Goal: Task Accomplishment & Management: Manage account settings

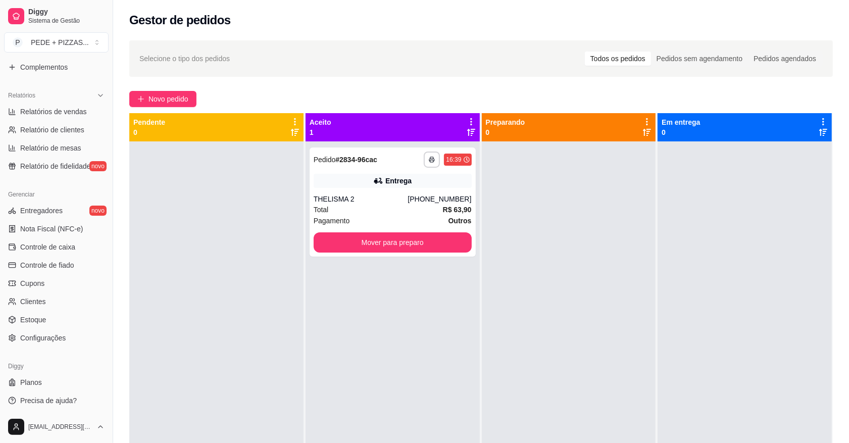
scroll to position [283, 0]
click at [66, 245] on span "Controle de caixa" at bounding box center [47, 245] width 55 height 10
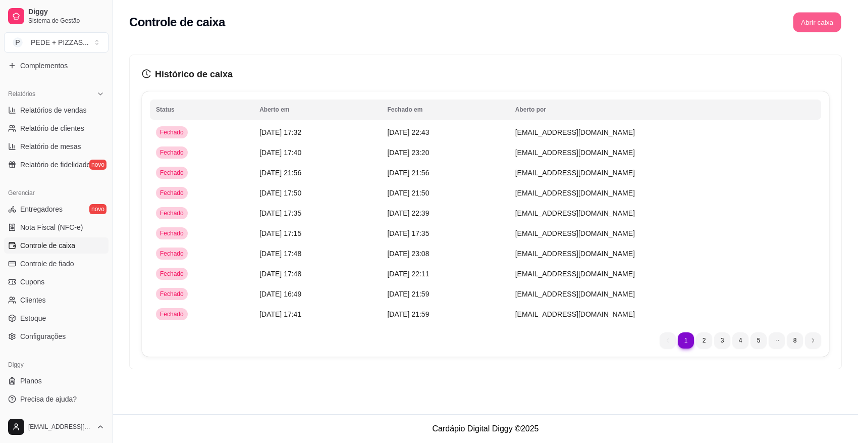
click at [829, 21] on button "Abrir caixa" at bounding box center [817, 23] width 48 height 20
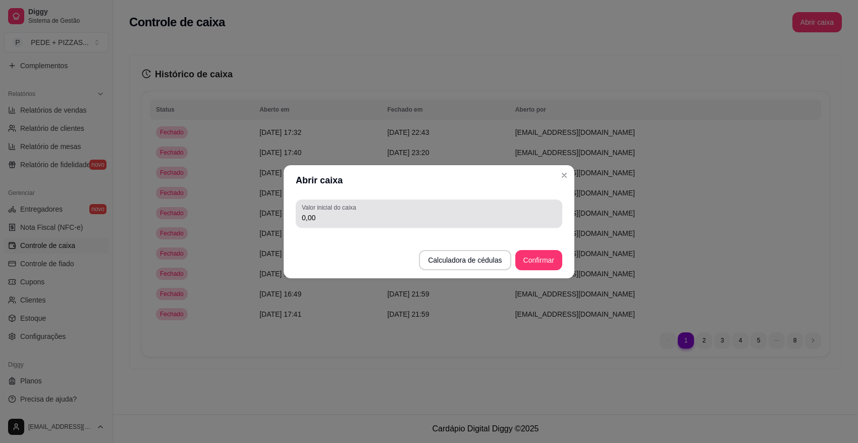
click at [429, 218] on input "0,00" at bounding box center [429, 218] width 254 height 10
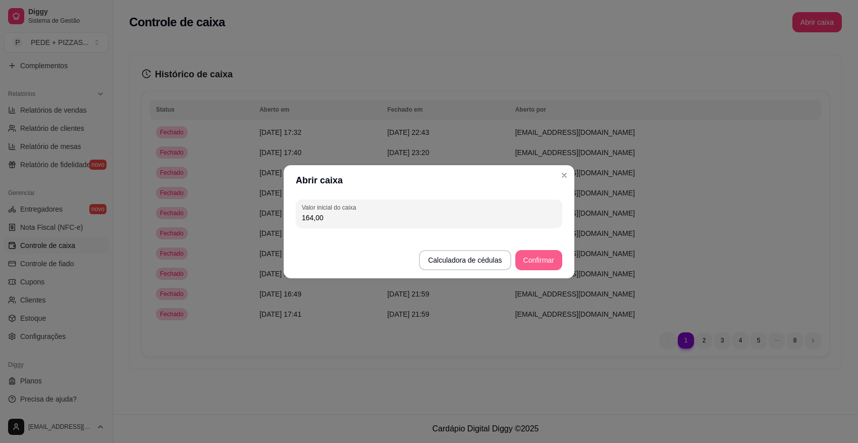
type input "164,00"
click at [544, 258] on button "Confirmar" at bounding box center [538, 260] width 47 height 20
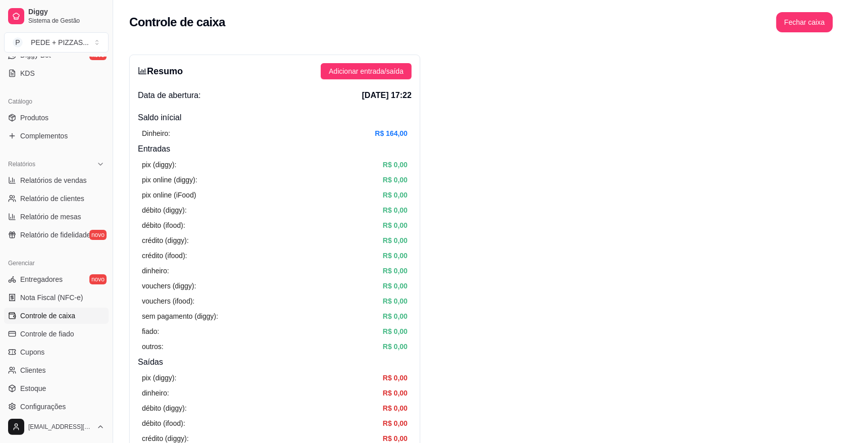
scroll to position [31, 0]
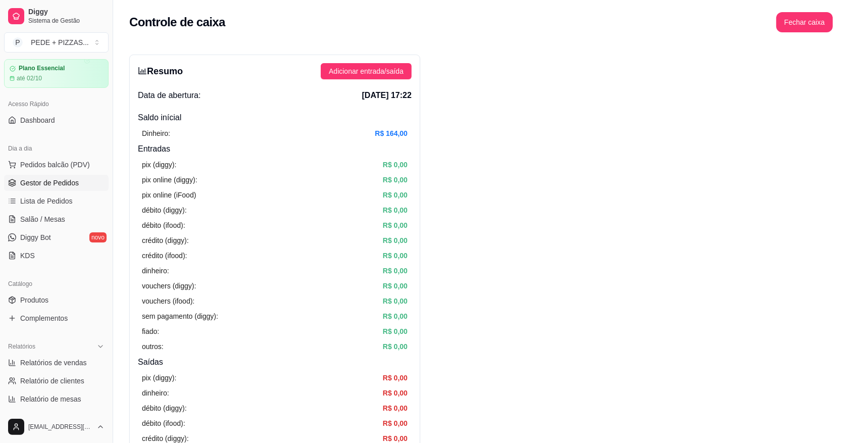
click at [48, 185] on span "Gestor de Pedidos" at bounding box center [49, 183] width 59 height 10
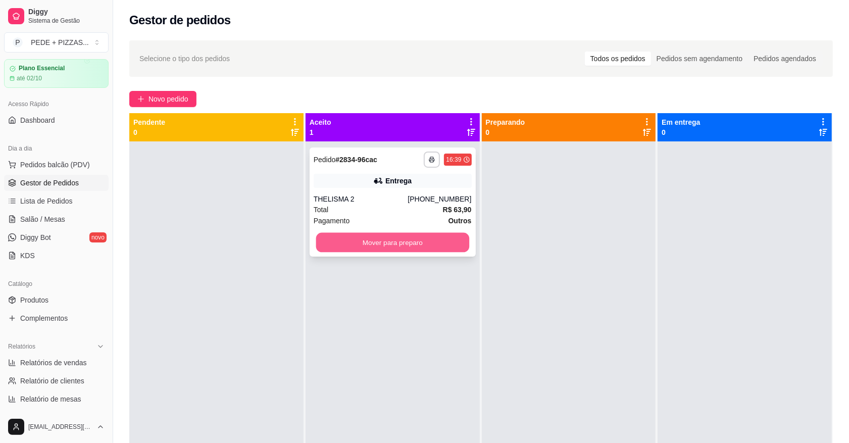
click at [398, 246] on button "Mover para preparo" at bounding box center [392, 243] width 153 height 20
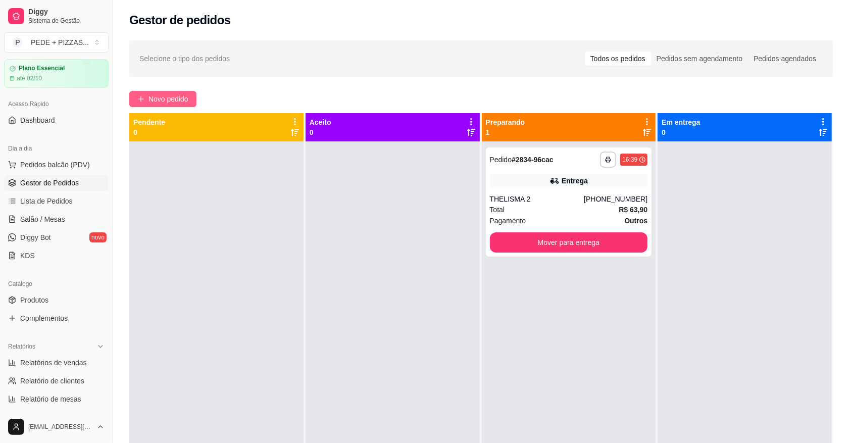
click at [167, 97] on span "Novo pedido" at bounding box center [168, 98] width 40 height 11
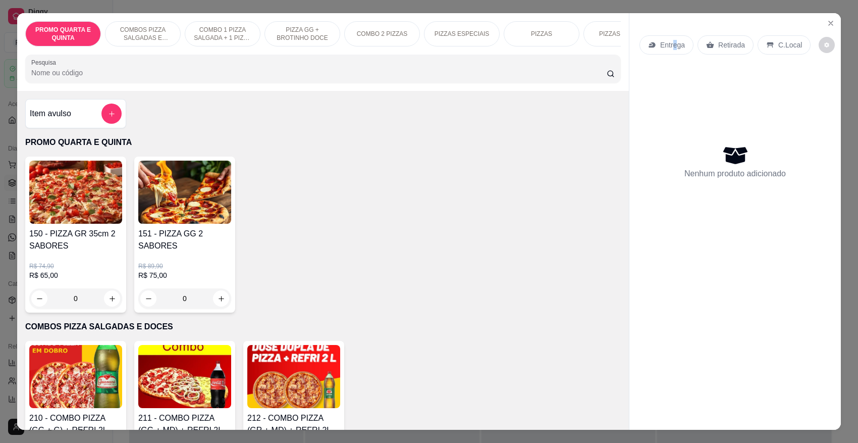
click at [670, 45] on p "Entrega" at bounding box center [672, 45] width 25 height 10
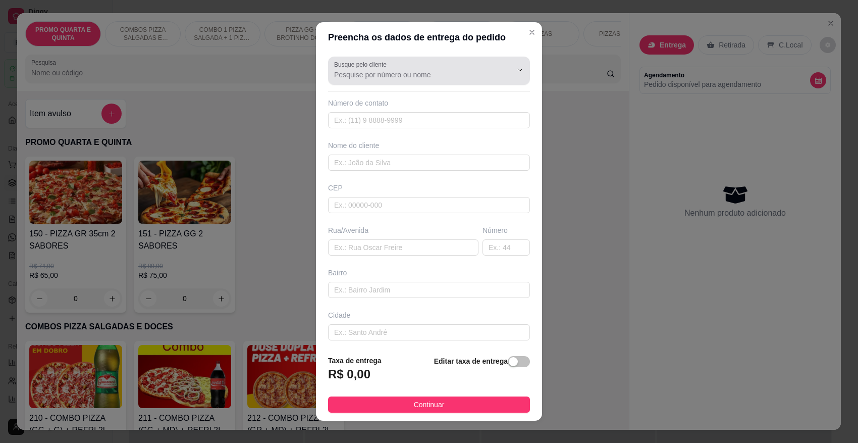
click at [437, 80] on div at bounding box center [429, 71] width 190 height 20
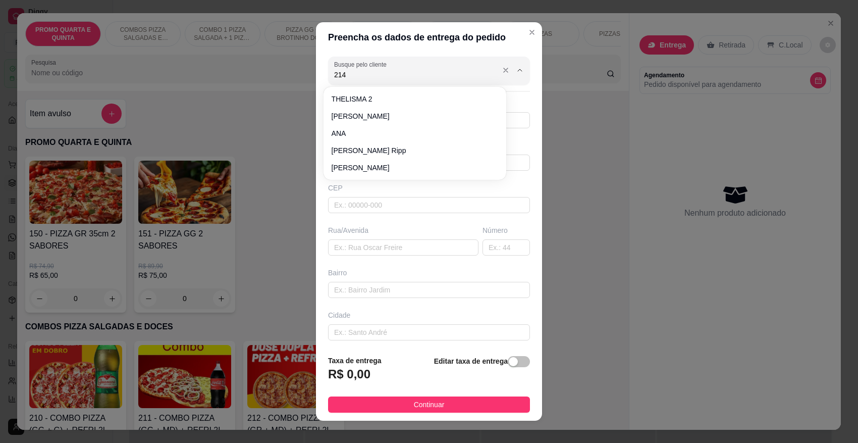
type input "2144"
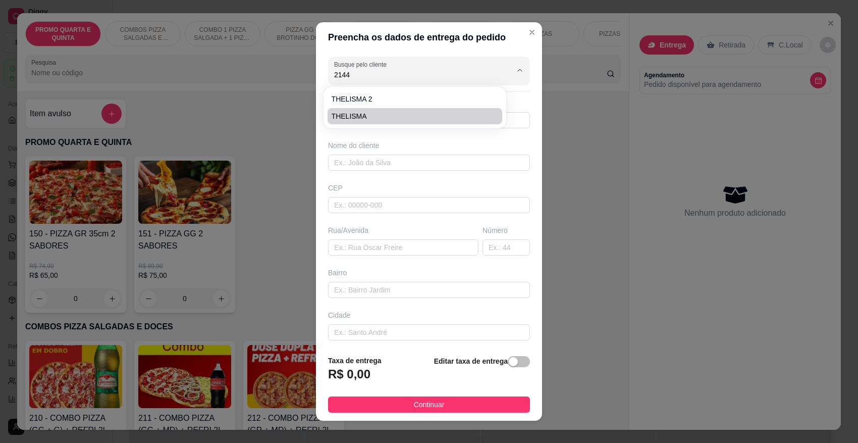
click at [583, 163] on div "Preencha os dados de entrega do pedido Busque pelo cliente 2144 Número de conta…" at bounding box center [429, 221] width 858 height 443
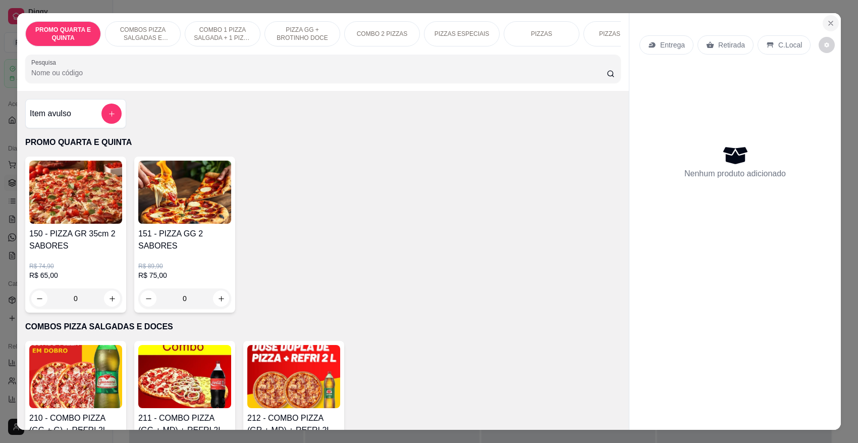
click at [829, 24] on icon "Close" at bounding box center [831, 23] width 4 height 4
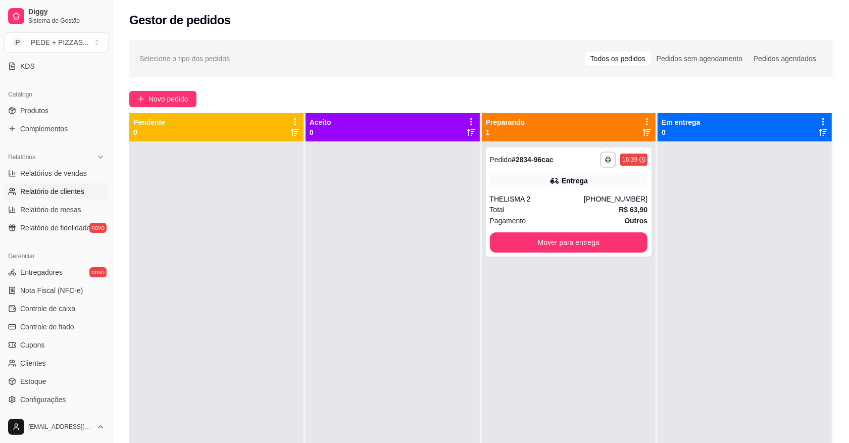
scroll to position [157, 0]
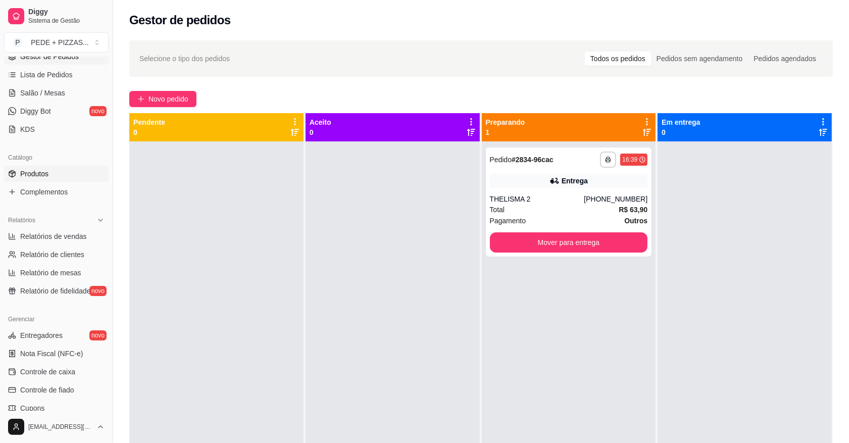
click at [38, 176] on span "Produtos" at bounding box center [34, 174] width 28 height 10
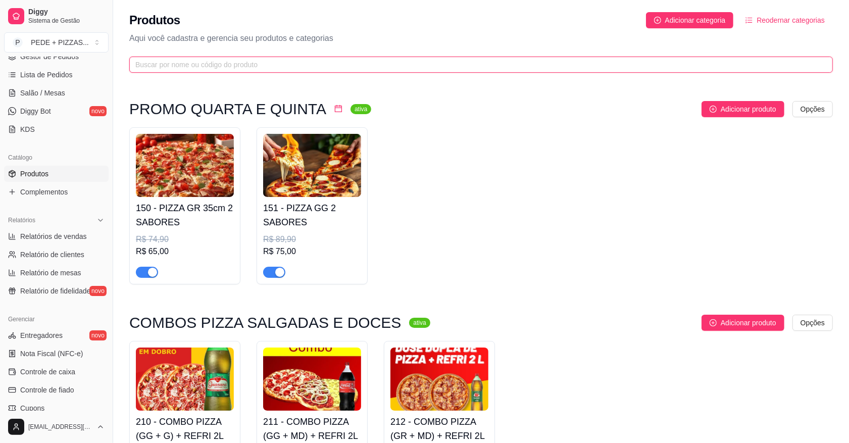
click at [263, 69] on input "text" at bounding box center [476, 64] width 683 height 11
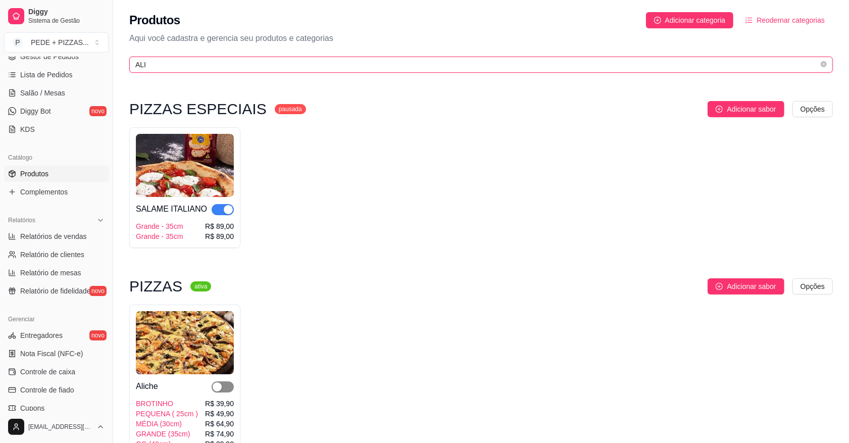
type input "ALI"
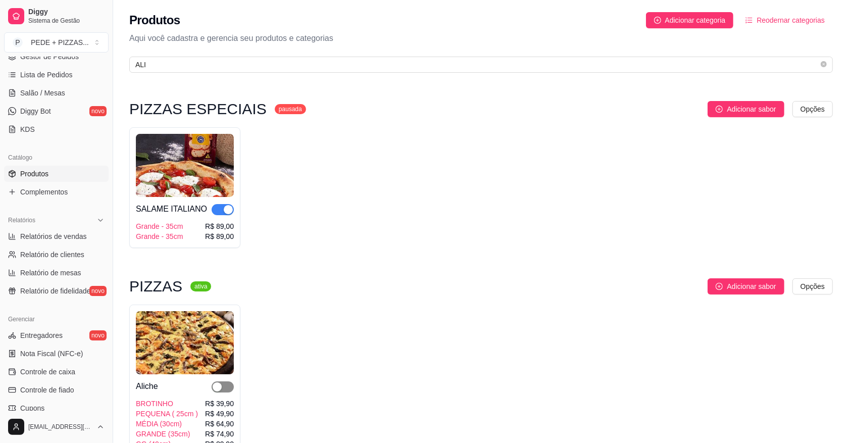
click at [226, 387] on span "button" at bounding box center [223, 386] width 22 height 11
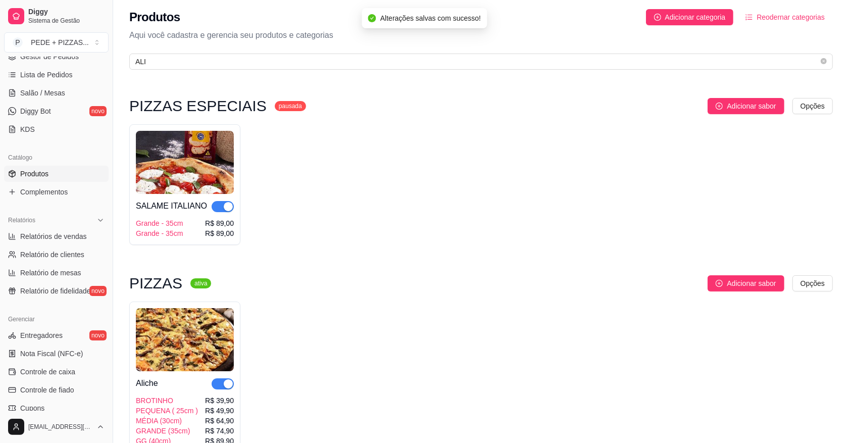
scroll to position [2, 0]
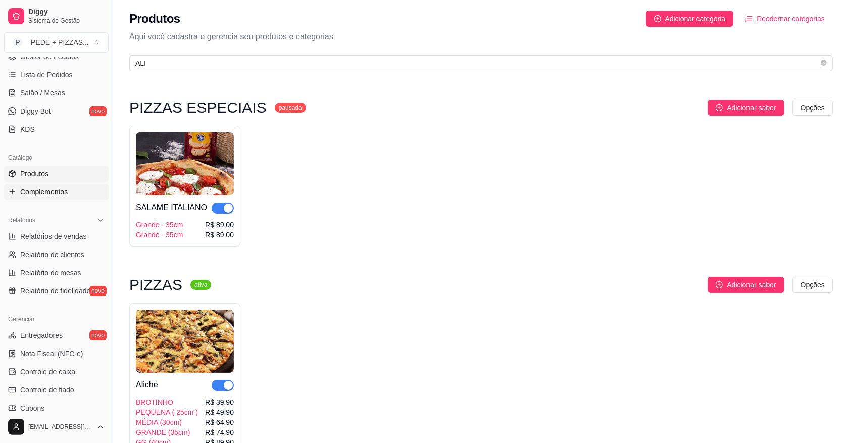
click at [45, 189] on span "Complementos" at bounding box center [43, 192] width 47 height 10
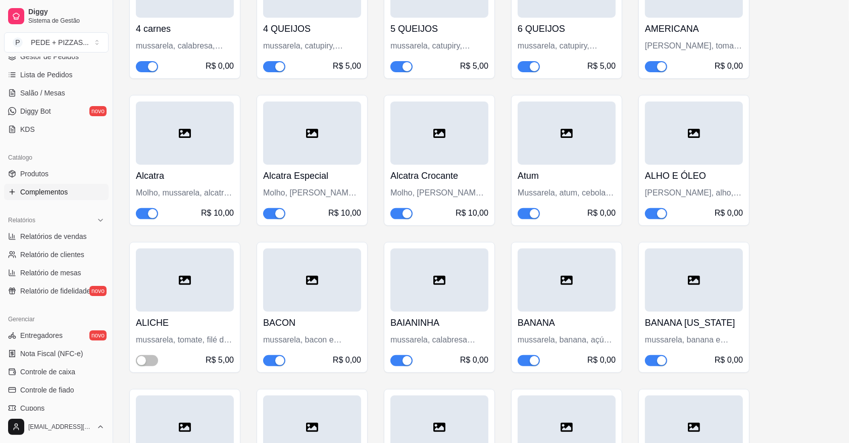
scroll to position [252, 0]
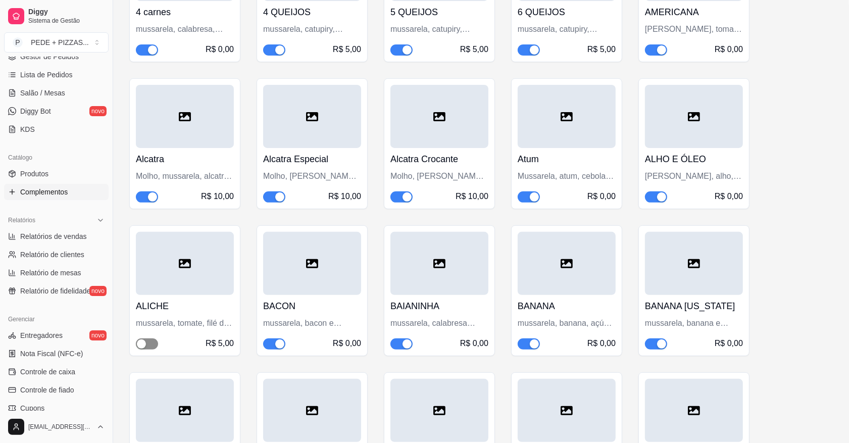
click at [142, 347] on div "button" at bounding box center [141, 343] width 9 height 9
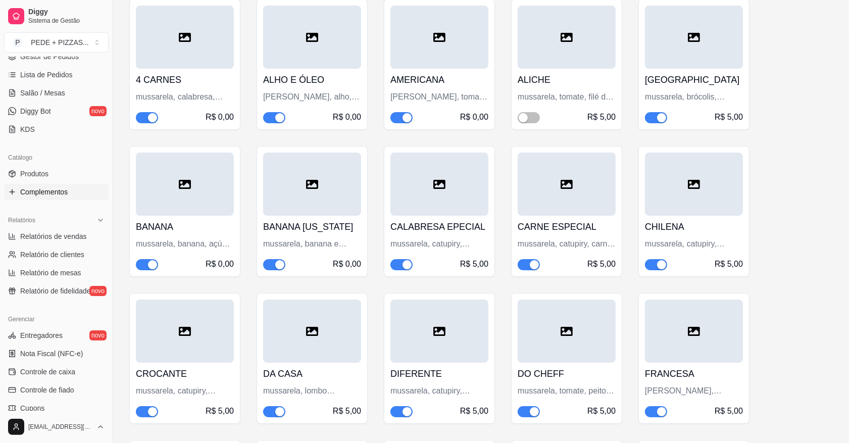
scroll to position [3029, 0]
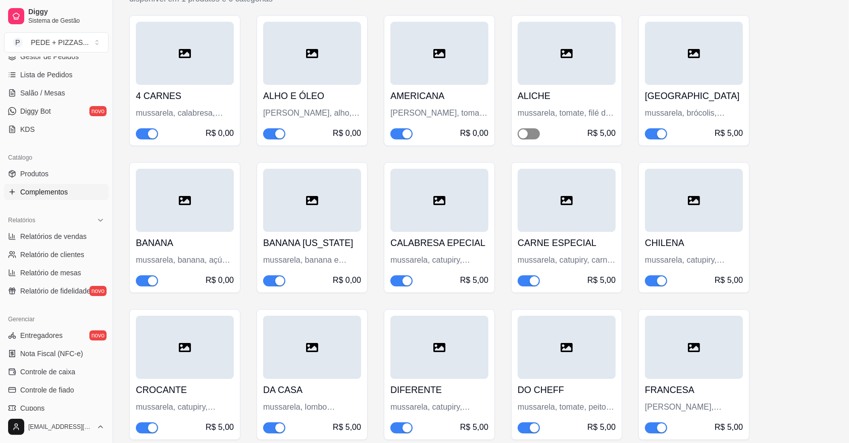
click at [538, 128] on span "button" at bounding box center [528, 133] width 22 height 11
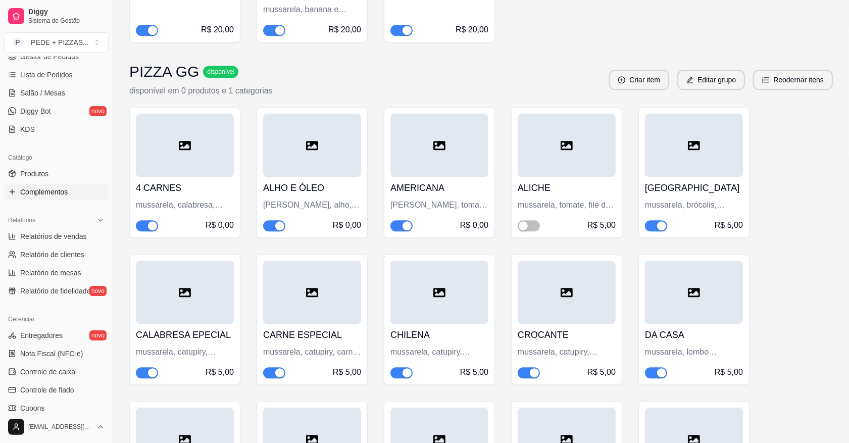
scroll to position [5680, 0]
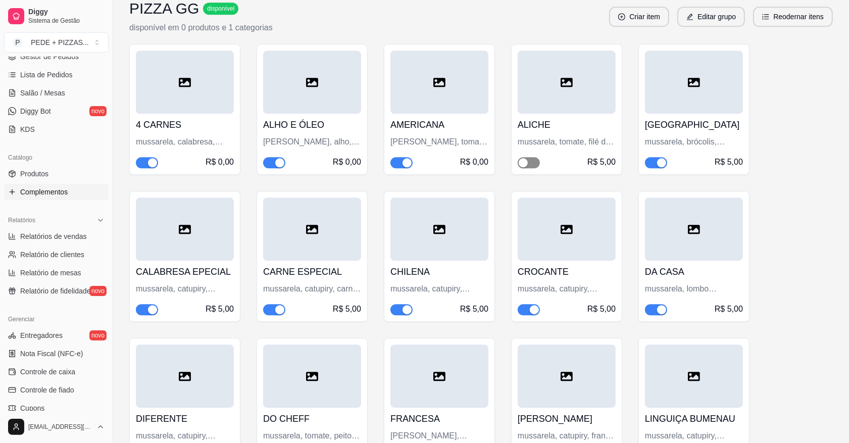
click at [538, 157] on span "button" at bounding box center [528, 162] width 22 height 11
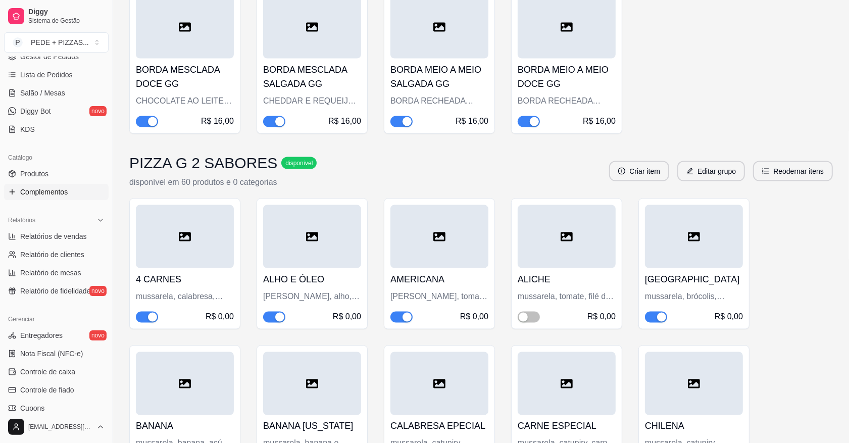
scroll to position [8141, 0]
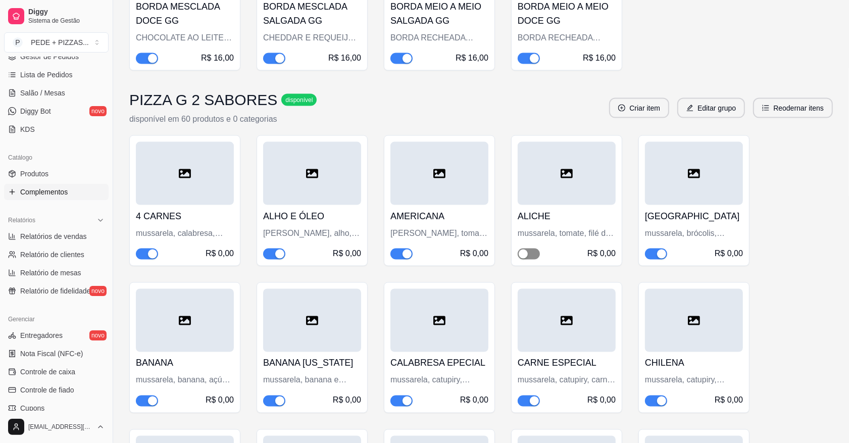
click at [524, 249] on div "button" at bounding box center [523, 253] width 9 height 9
click at [533, 249] on div "button" at bounding box center [534, 253] width 9 height 9
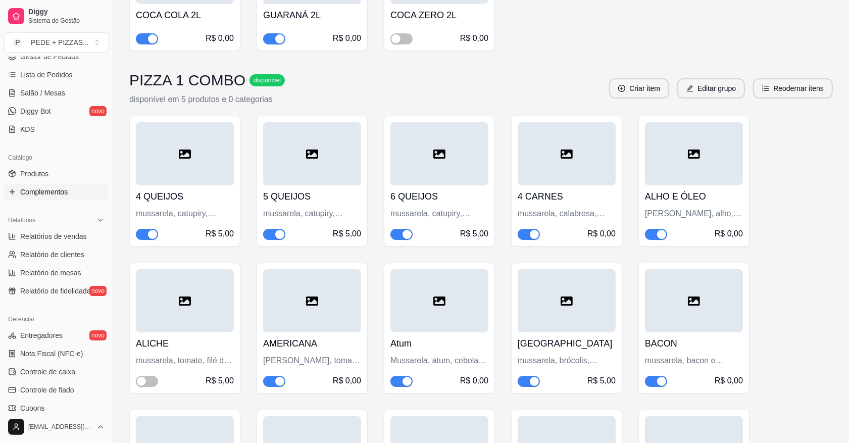
scroll to position [13253, 0]
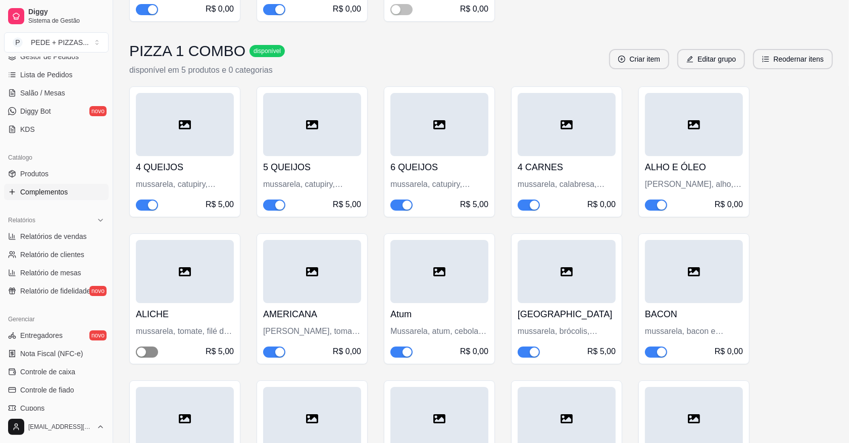
click at [147, 346] on span "button" at bounding box center [147, 351] width 22 height 11
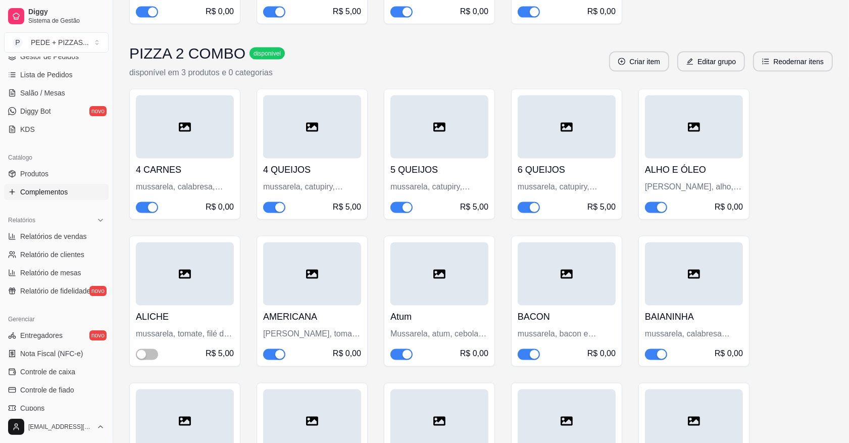
scroll to position [14957, 0]
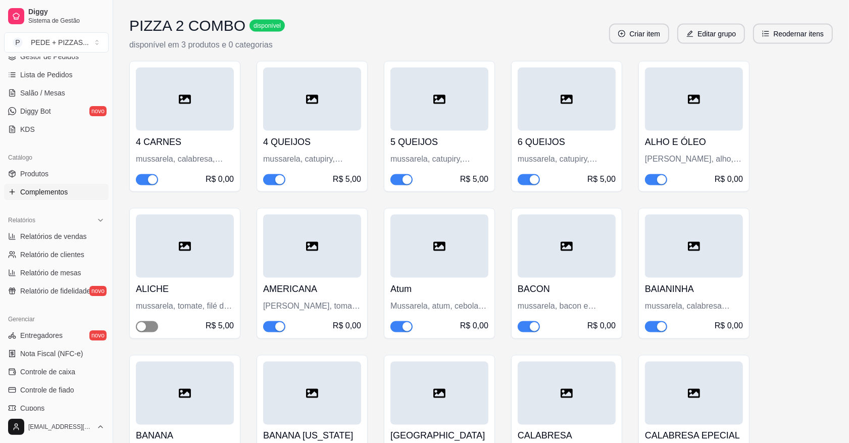
click at [142, 322] on div "button" at bounding box center [141, 326] width 9 height 9
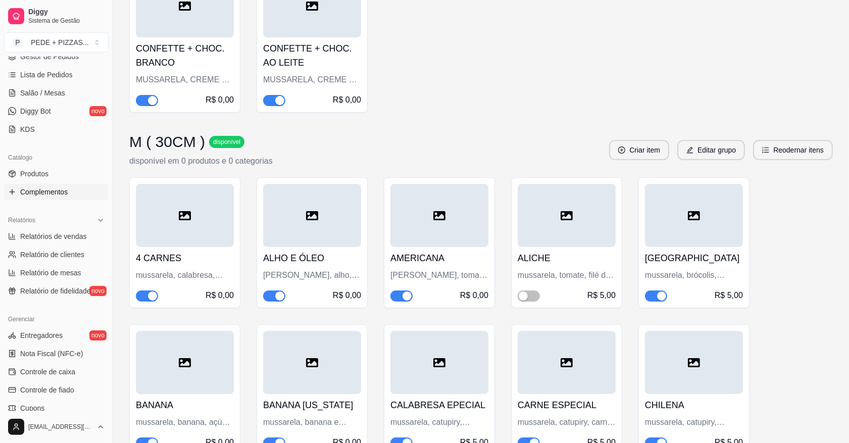
scroll to position [16850, 0]
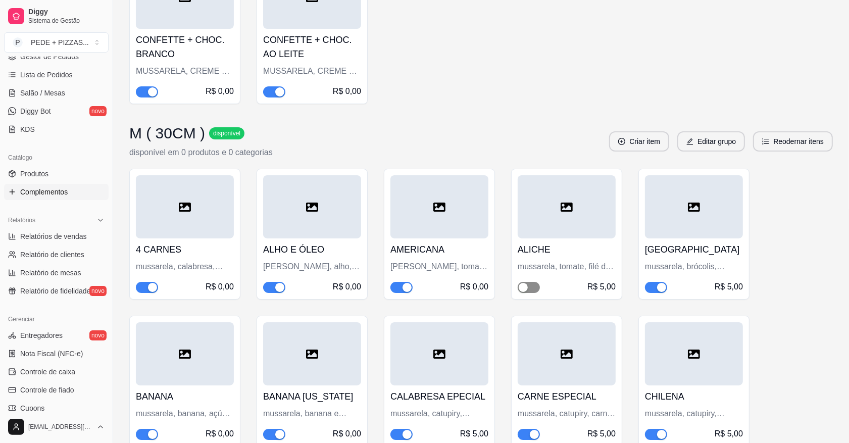
click at [524, 283] on div "button" at bounding box center [523, 287] width 9 height 9
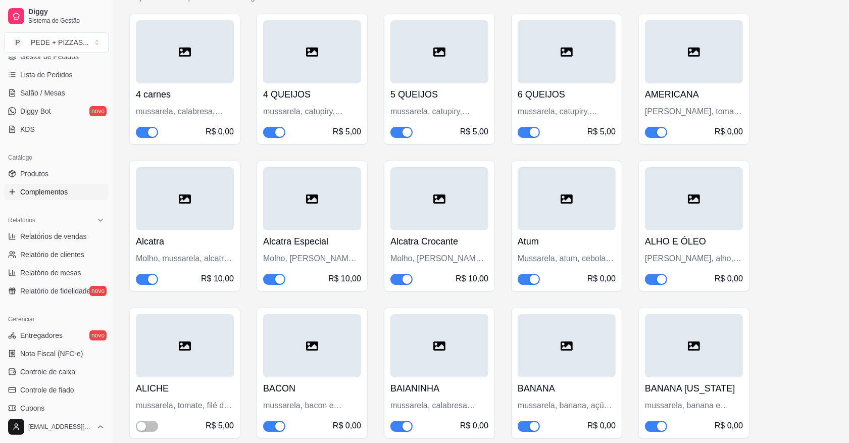
scroll to position [20384, 0]
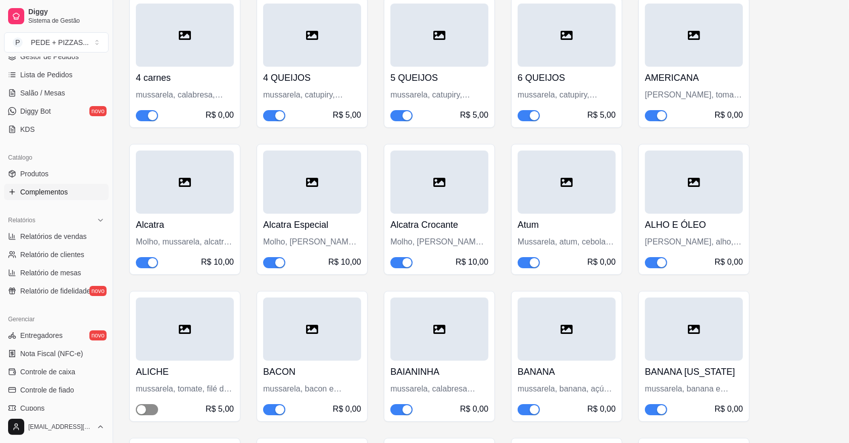
click at [149, 404] on span "button" at bounding box center [147, 409] width 22 height 11
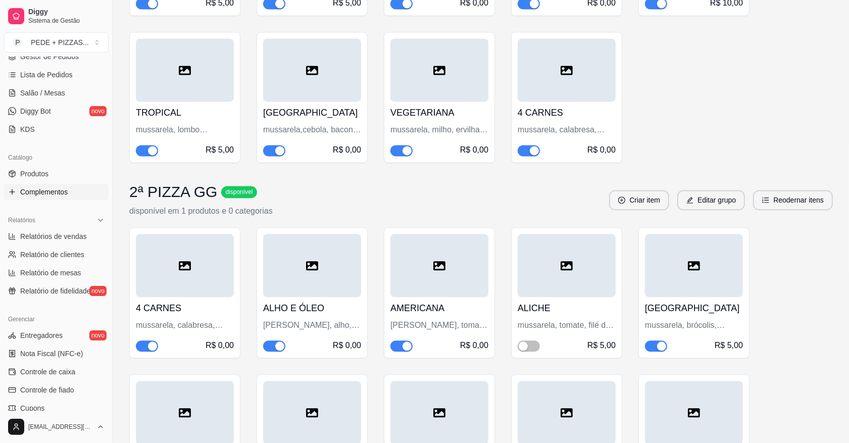
scroll to position [22341, 0]
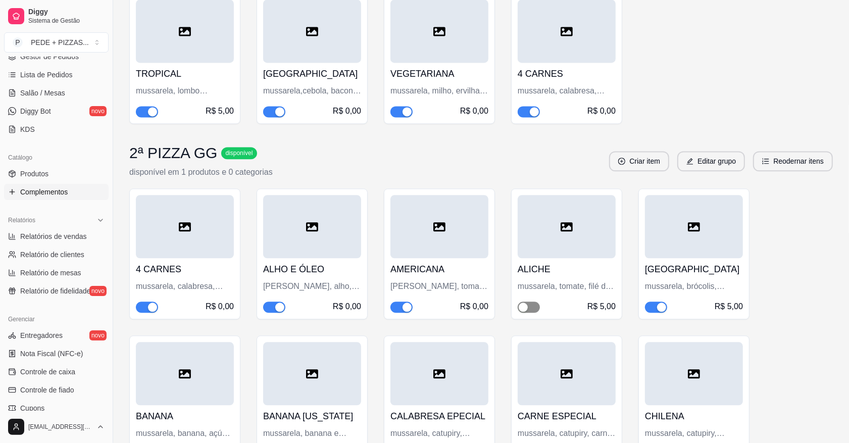
click at [533, 301] on span "button" at bounding box center [528, 306] width 22 height 11
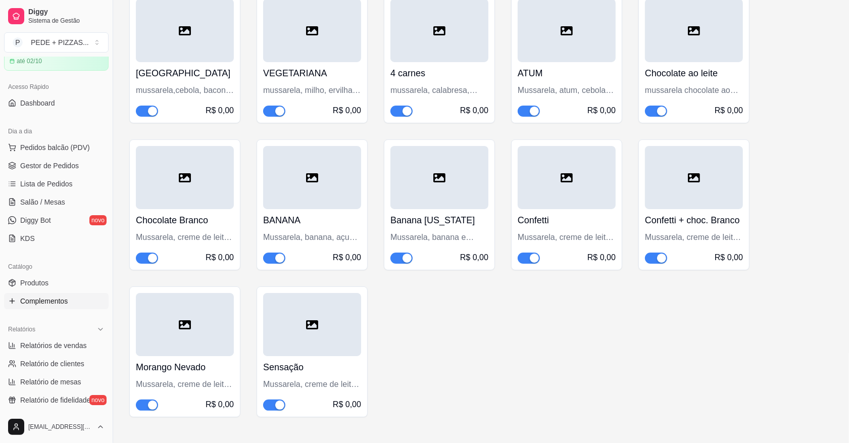
scroll to position [0, 0]
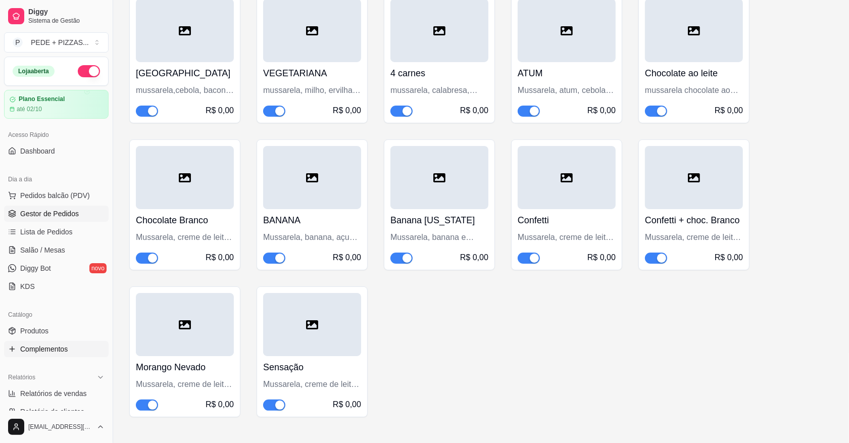
click at [43, 215] on span "Gestor de Pedidos" at bounding box center [49, 214] width 59 height 10
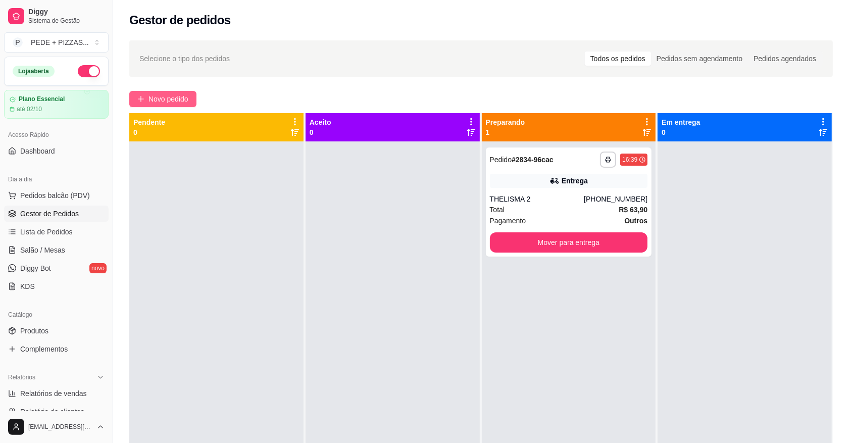
click at [180, 97] on span "Novo pedido" at bounding box center [168, 98] width 40 height 11
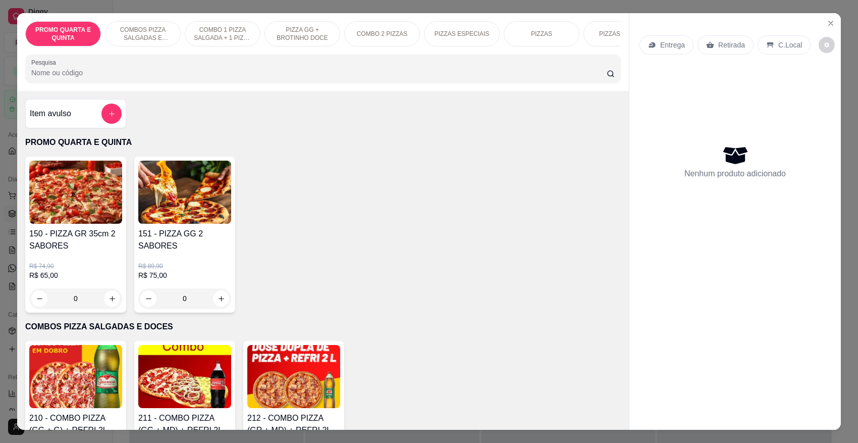
click at [538, 39] on div "PIZZAS" at bounding box center [542, 33] width 76 height 25
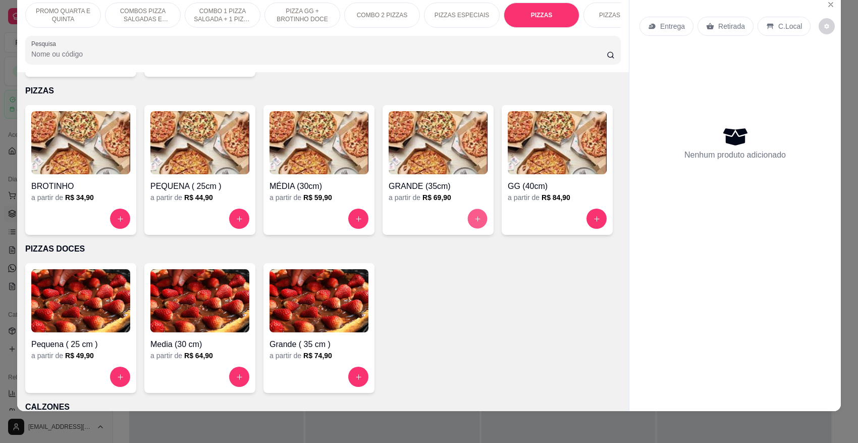
click at [468, 214] on button "increase-product-quantity" at bounding box center [478, 219] width 20 height 20
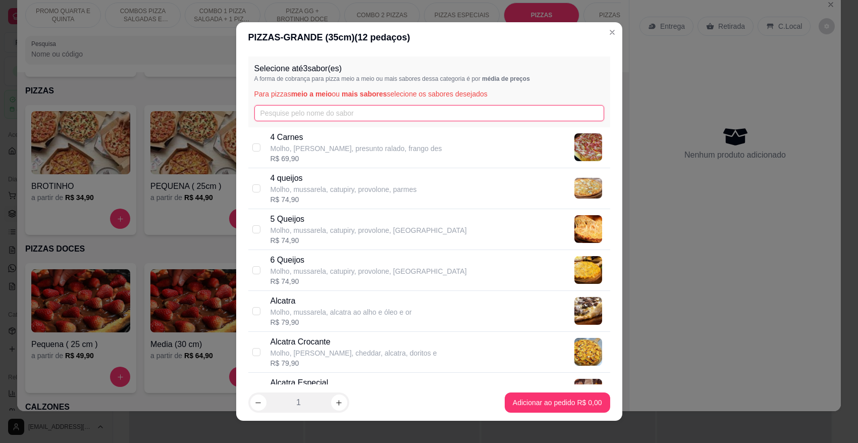
click at [400, 109] on input "text" at bounding box center [429, 113] width 350 height 16
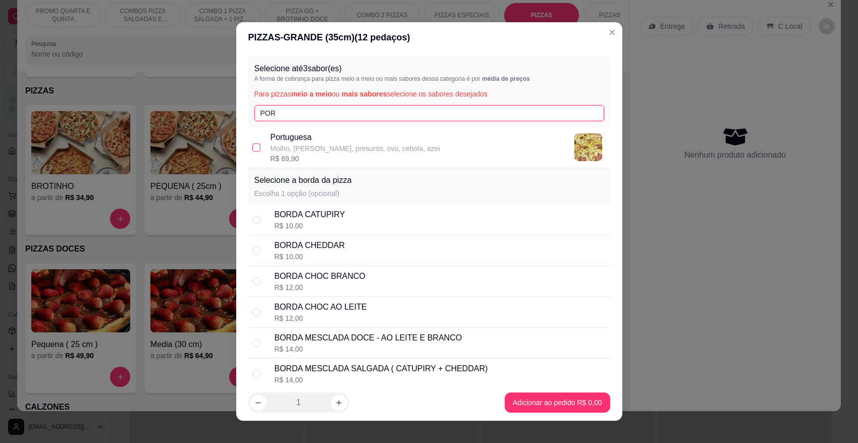
type input "POR"
click at [252, 145] on input "checkbox" at bounding box center [256, 147] width 8 height 8
checkbox input "true"
click at [331, 114] on input "POR" at bounding box center [429, 113] width 350 height 16
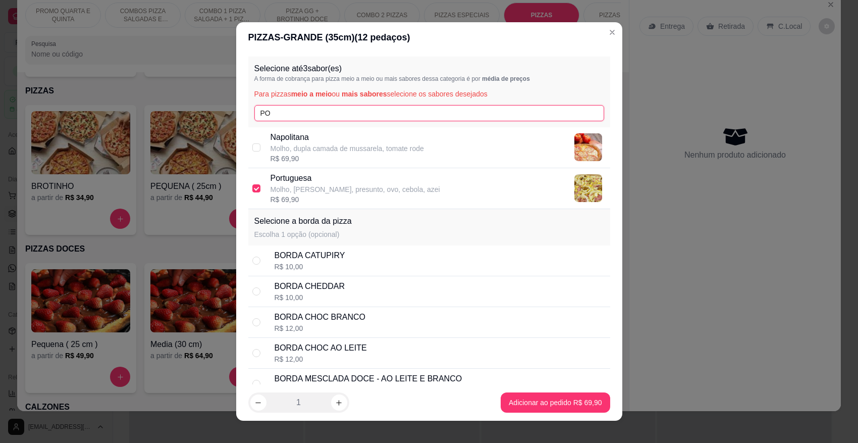
type input "P"
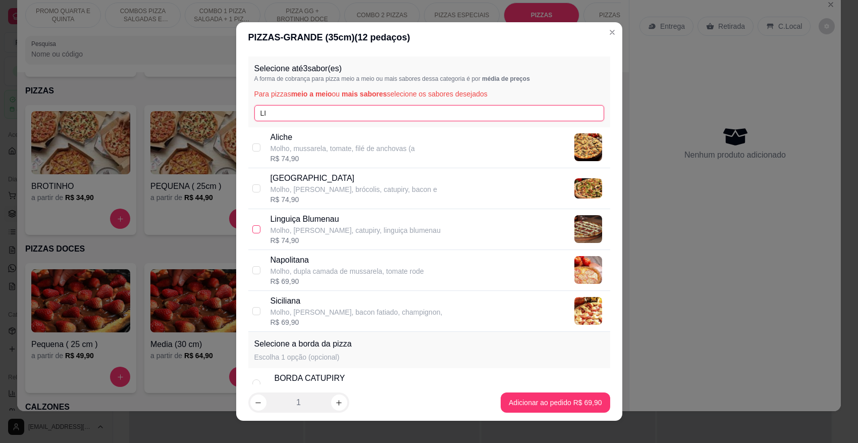
type input "LI"
click at [252, 231] on input "checkbox" at bounding box center [256, 229] width 8 height 8
checkbox input "true"
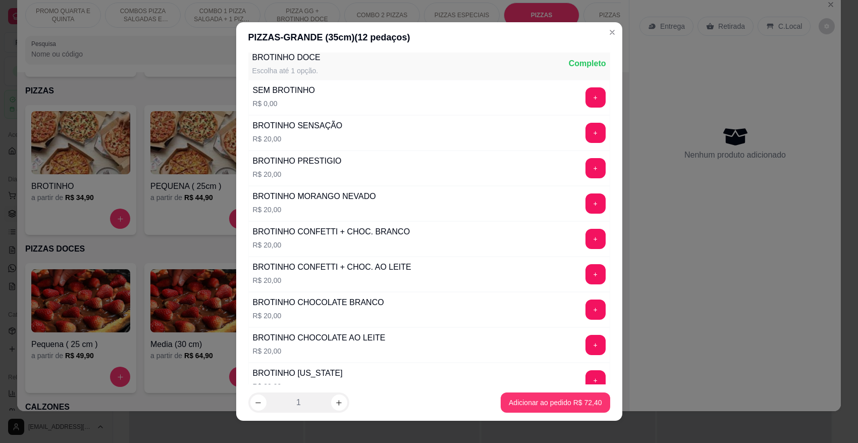
scroll to position [771, 0]
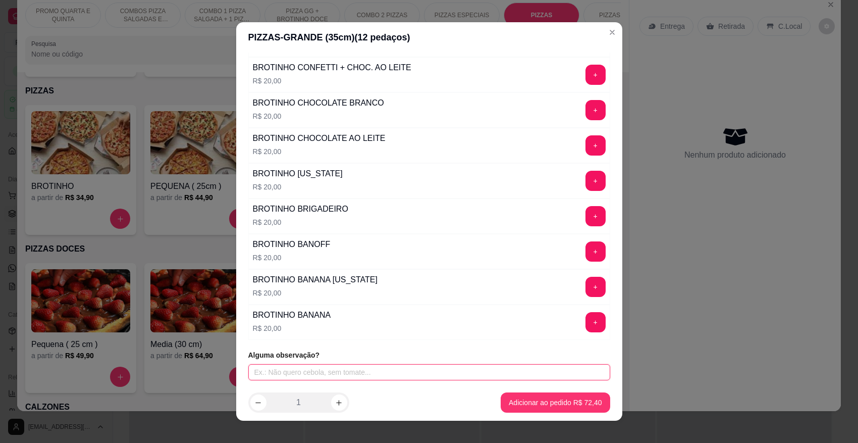
click at [353, 369] on input "text" at bounding box center [429, 372] width 362 height 16
type input "LINGUIÇA BLUMENAU COM [PERSON_NAME]"
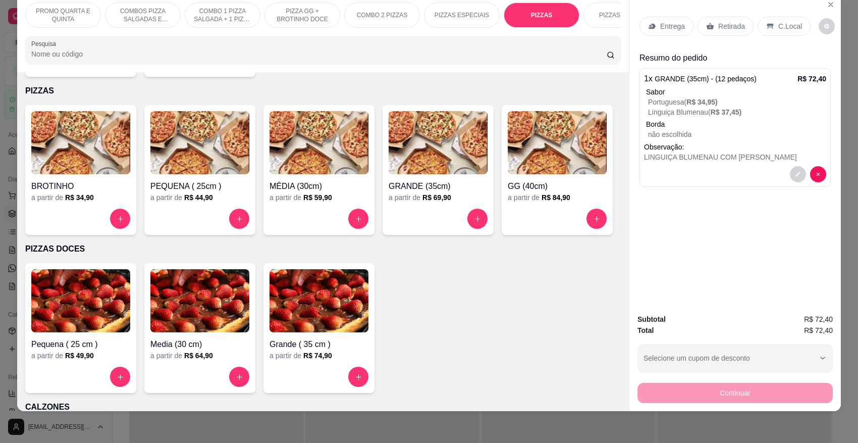
click at [670, 25] on p "Entrega" at bounding box center [672, 26] width 25 height 10
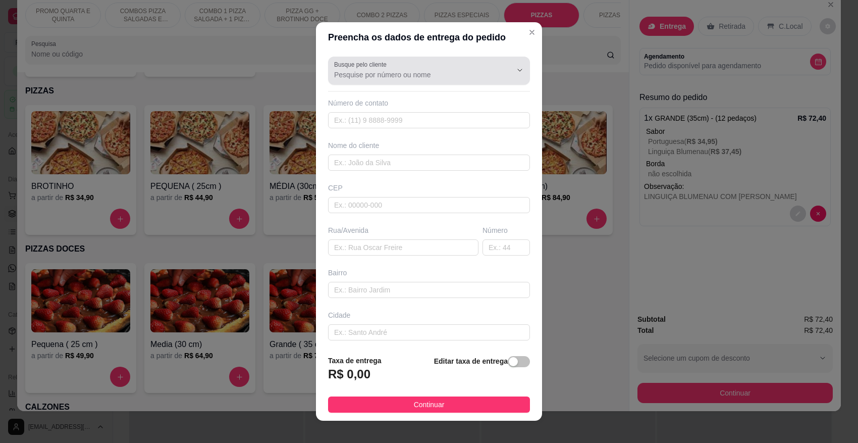
click at [496, 76] on div at bounding box center [512, 70] width 32 height 19
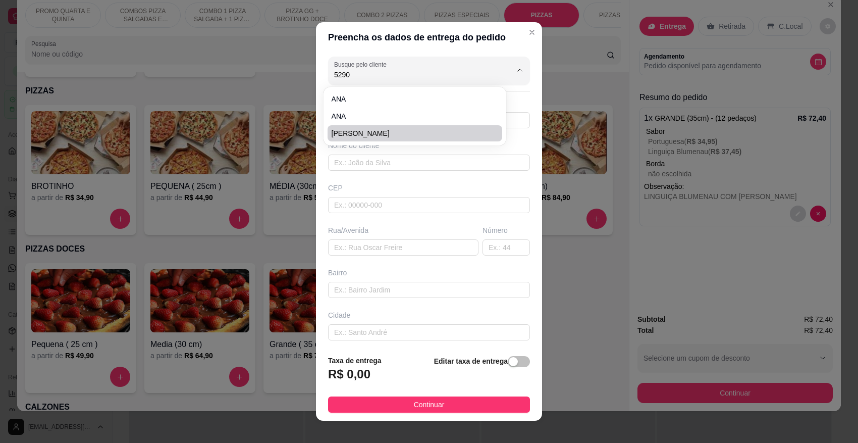
click at [389, 131] on span "[PERSON_NAME]" at bounding box center [410, 133] width 157 height 10
type input "[PERSON_NAME]"
type input "4799575290"
type input "[PERSON_NAME]"
type input "89107000"
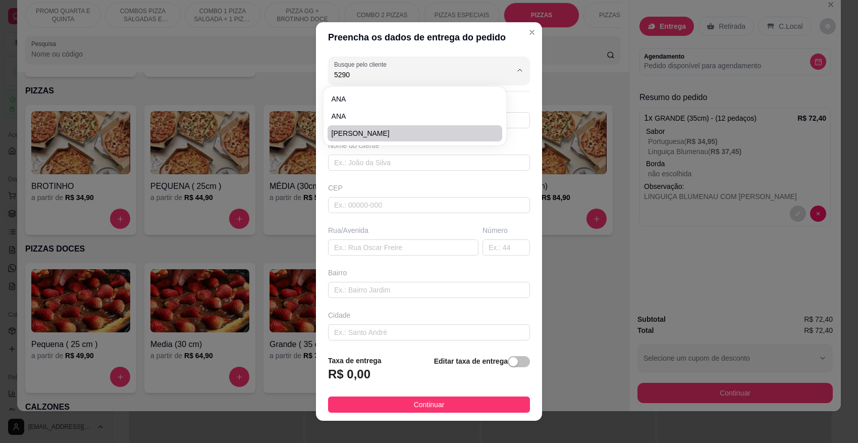
type input "Rua [PERSON_NAME]"
type input "193"
type input "Pomerode Fundos"
type input "Pomerode"
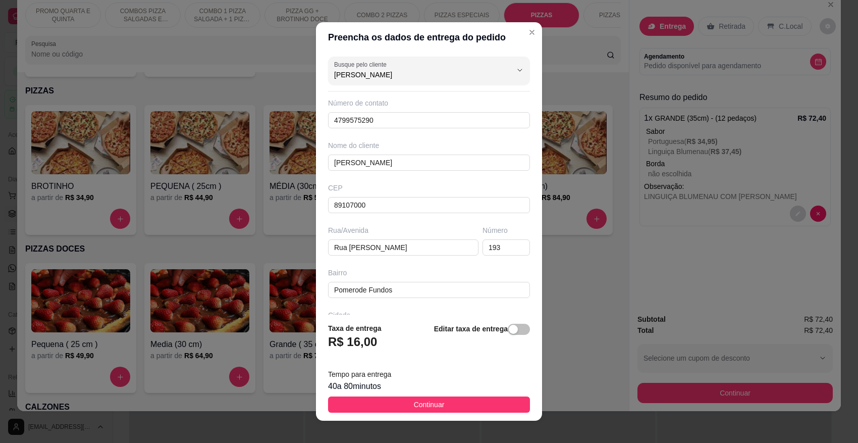
scroll to position [63, 0]
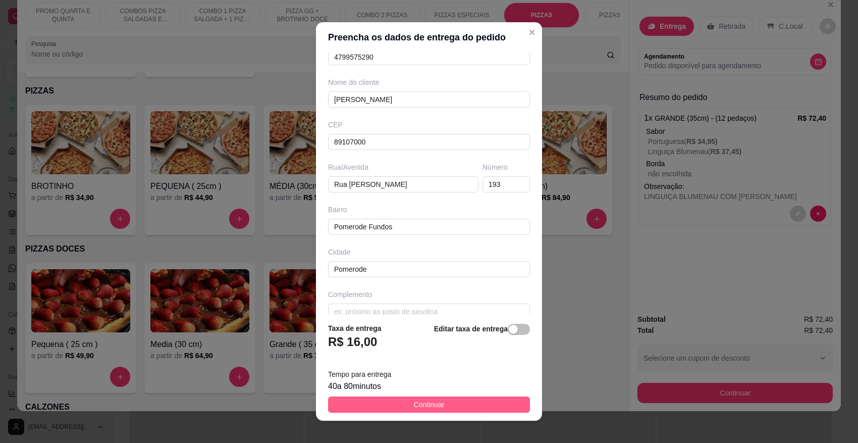
type input "[PERSON_NAME]"
click at [426, 404] on span "Continuar" at bounding box center [429, 404] width 31 height 11
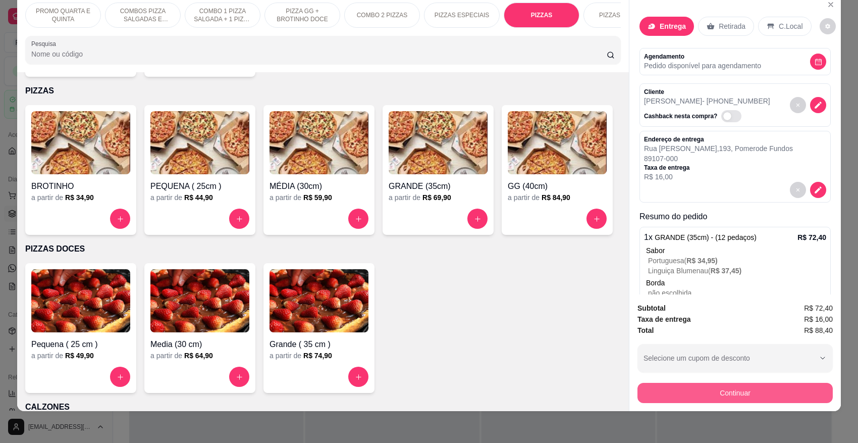
click at [740, 392] on button "Continuar" at bounding box center [735, 393] width 195 height 20
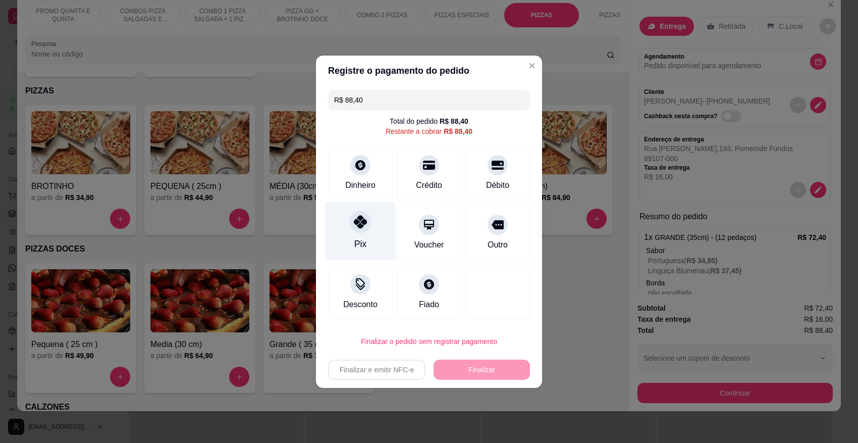
click at [358, 236] on div "Pix" at bounding box center [360, 230] width 71 height 59
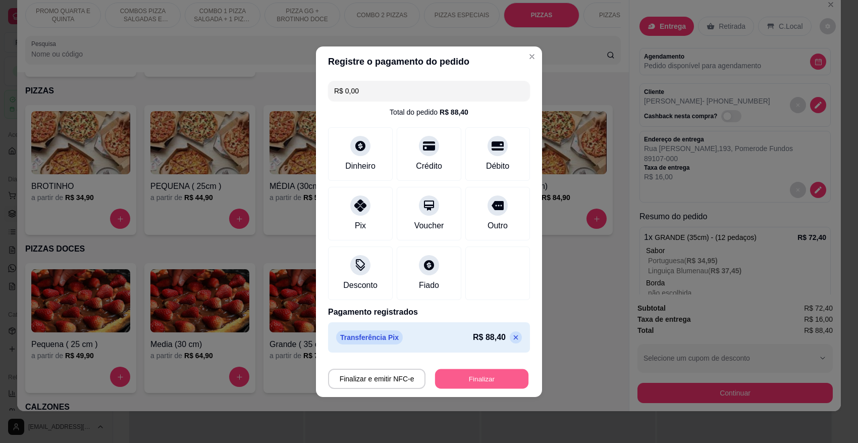
click at [476, 380] on button "Finalizar" at bounding box center [481, 379] width 93 height 20
type input "-R$ 88,40"
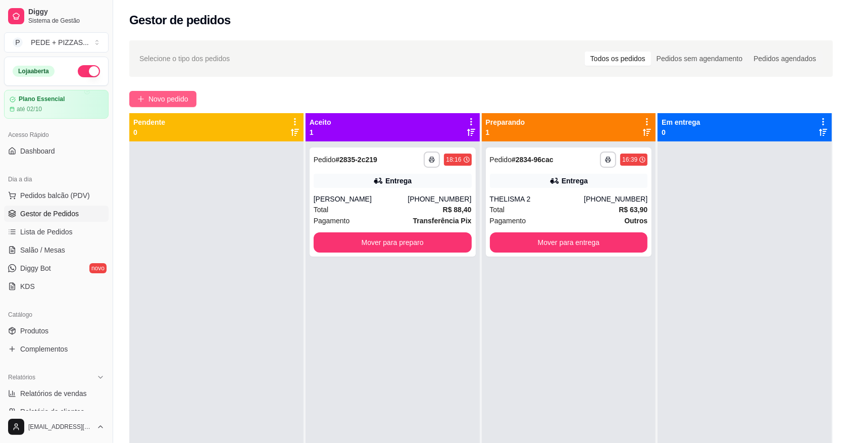
click at [158, 99] on span "Novo pedido" at bounding box center [168, 98] width 40 height 11
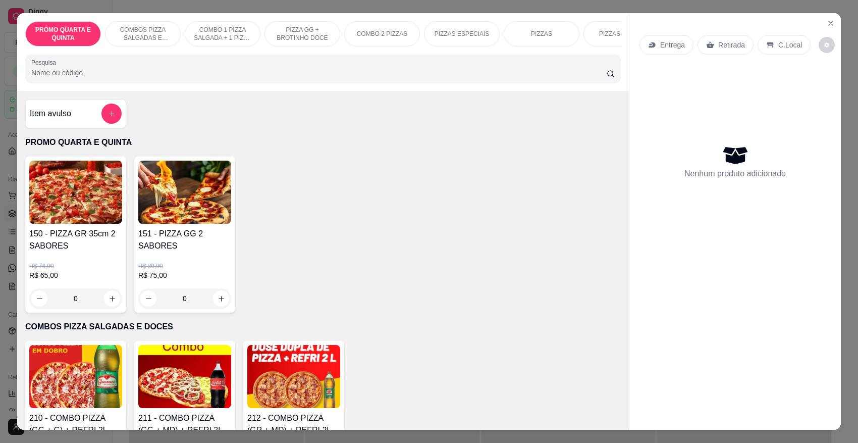
click at [718, 43] on p "Retirada" at bounding box center [731, 45] width 27 height 10
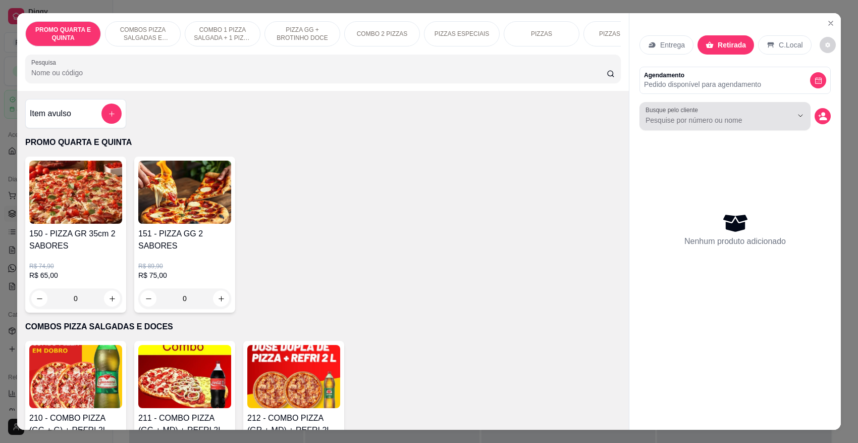
click at [676, 118] on input "Busque pelo cliente" at bounding box center [711, 120] width 131 height 10
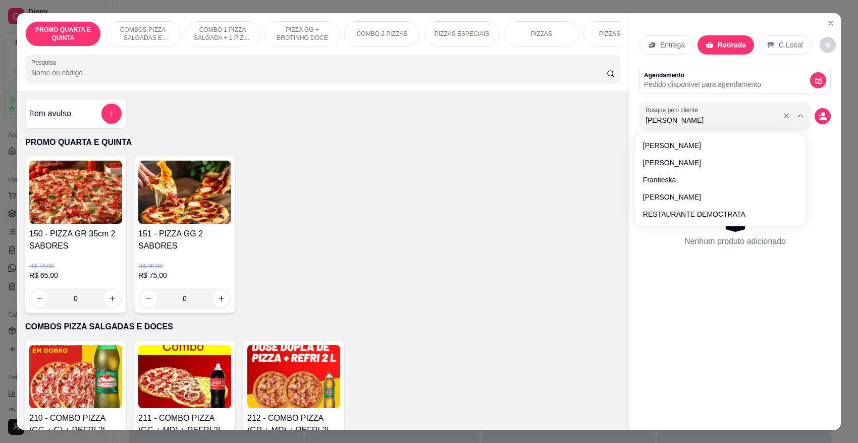
type input "[PERSON_NAME]"
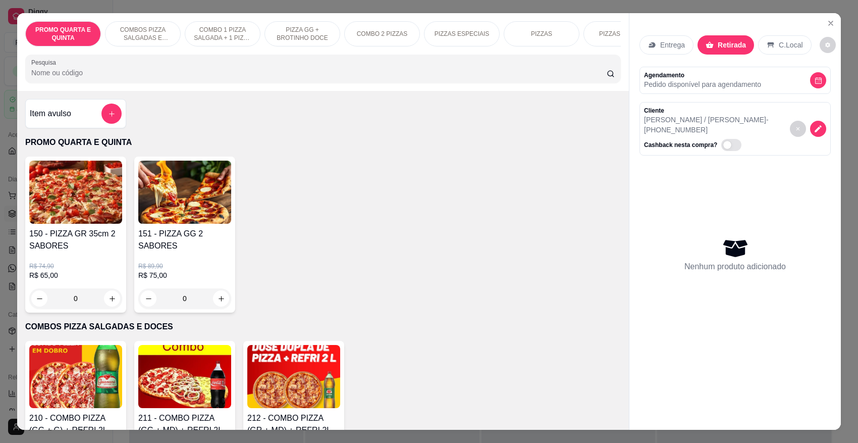
click at [536, 32] on p "PIZZAS" at bounding box center [541, 34] width 21 height 8
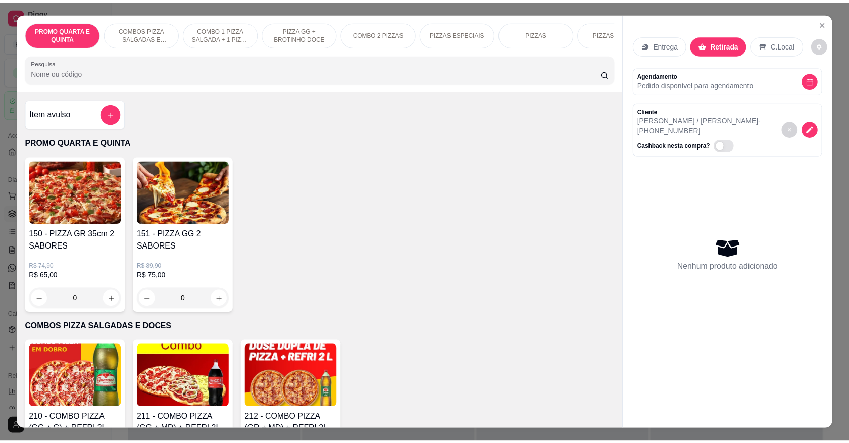
scroll to position [19, 0]
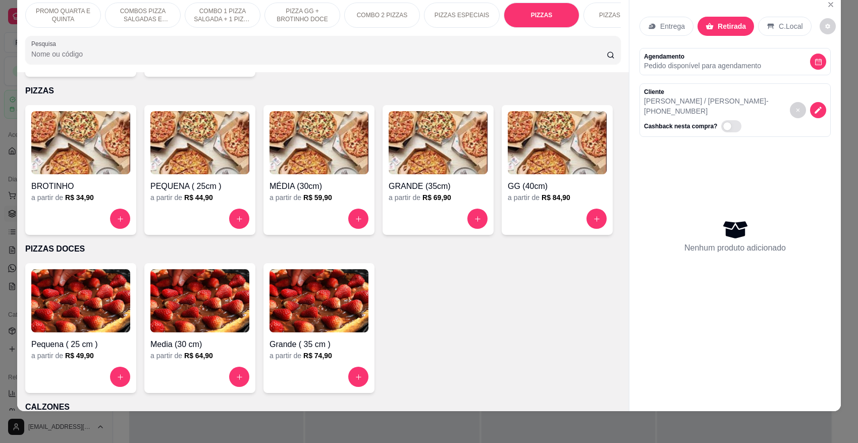
click at [308, 155] on img at bounding box center [319, 142] width 99 height 63
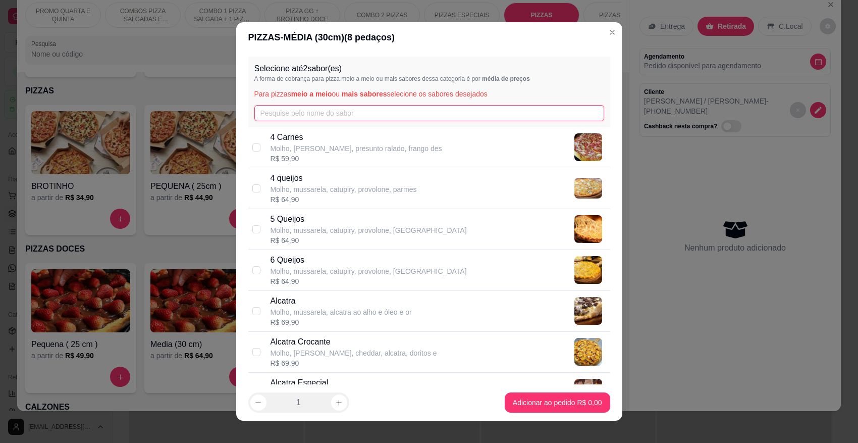
click at [297, 117] on input "text" at bounding box center [429, 113] width 350 height 16
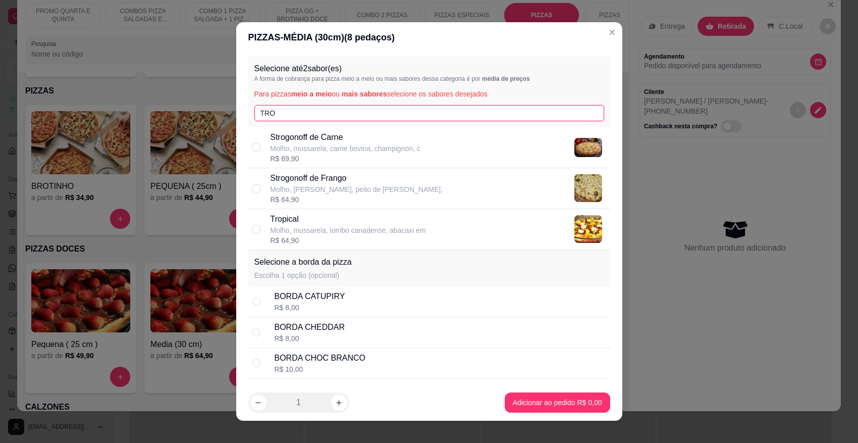
type input "TRO"
click at [282, 233] on p "Molho, mussarela, lombo canadense, abacaxi em" at bounding box center [349, 230] width 156 height 10
checkbox input "true"
click at [278, 364] on div "R$ 10,00" at bounding box center [320, 369] width 91 height 10
radio input "true"
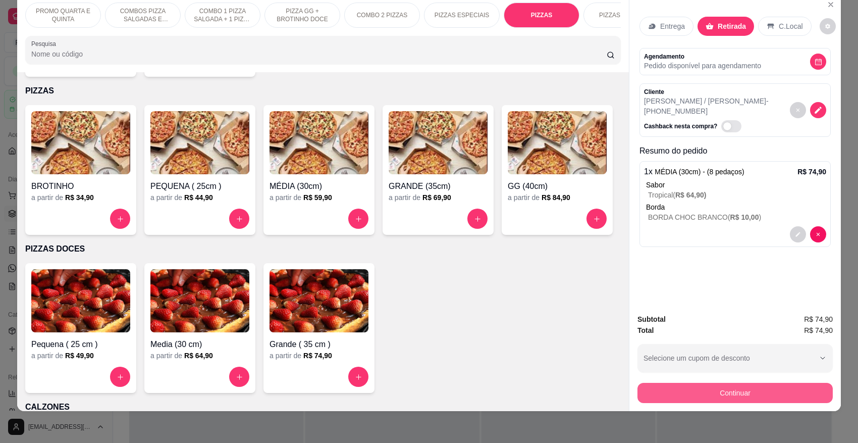
click at [728, 390] on button "Continuar" at bounding box center [735, 393] width 195 height 20
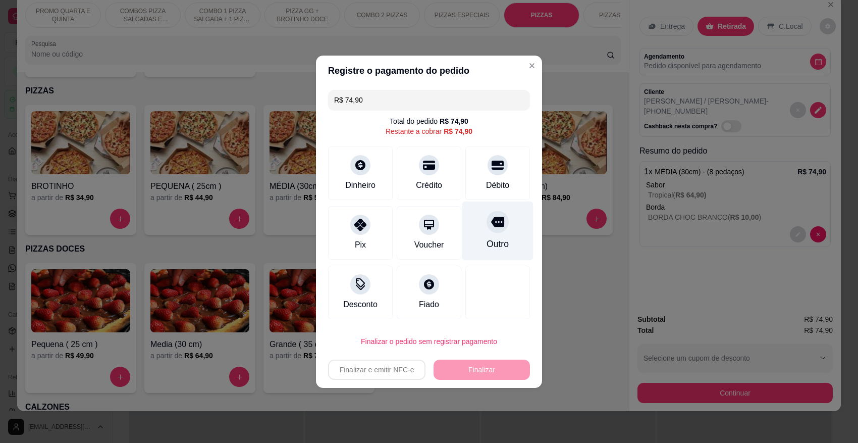
click at [491, 224] on icon at bounding box center [497, 222] width 13 height 10
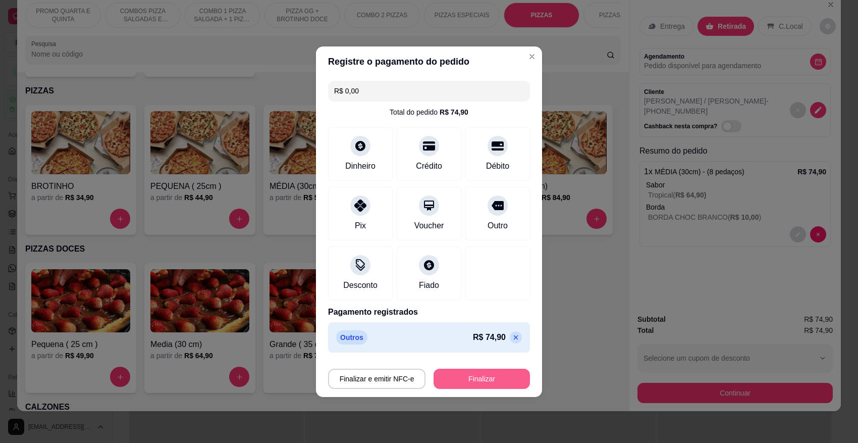
click at [468, 380] on button "Finalizar" at bounding box center [482, 379] width 96 height 20
type input "-R$ 74,90"
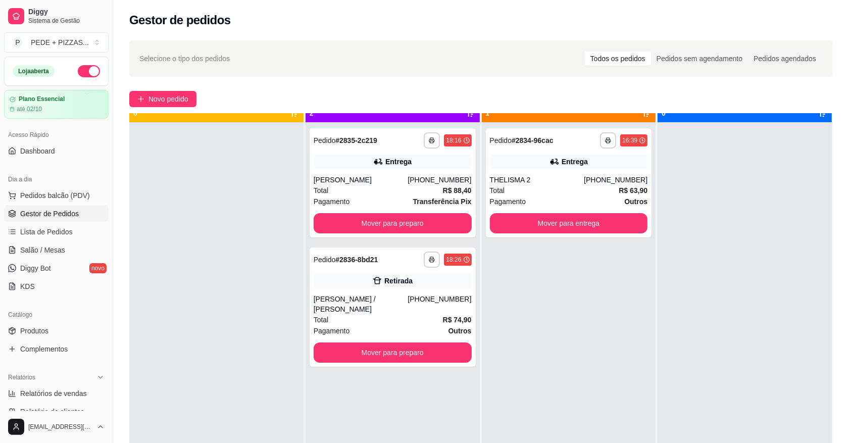
scroll to position [28, 0]
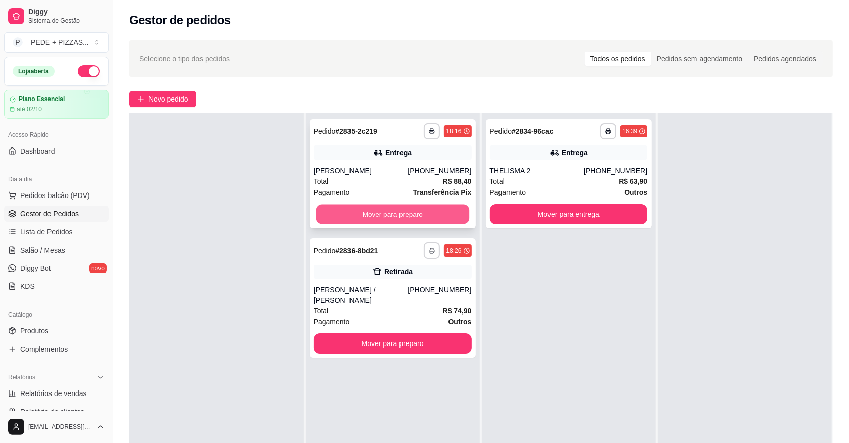
click at [374, 216] on button "Mover para preparo" at bounding box center [392, 214] width 153 height 20
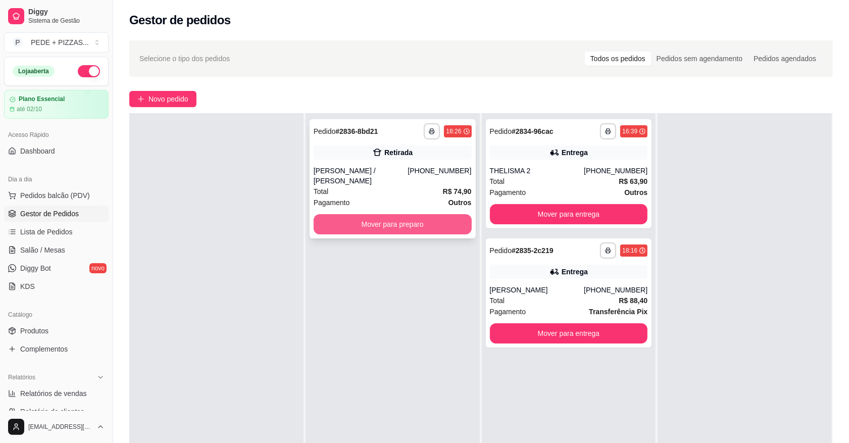
click at [377, 216] on button "Mover para preparo" at bounding box center [393, 224] width 158 height 20
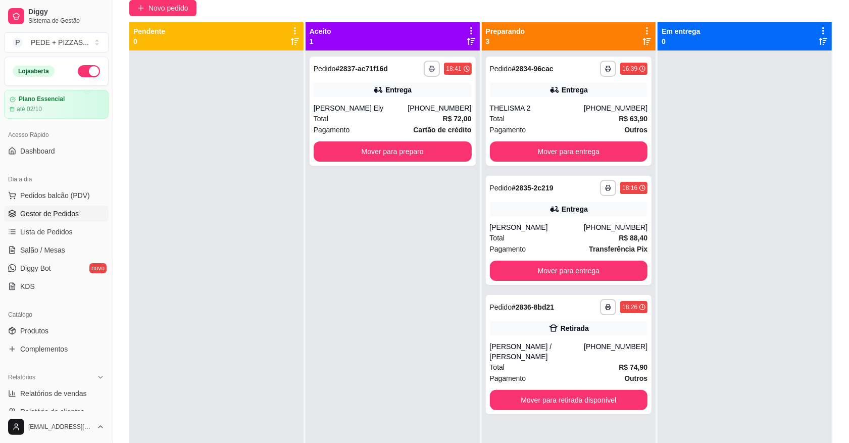
scroll to position [28, 0]
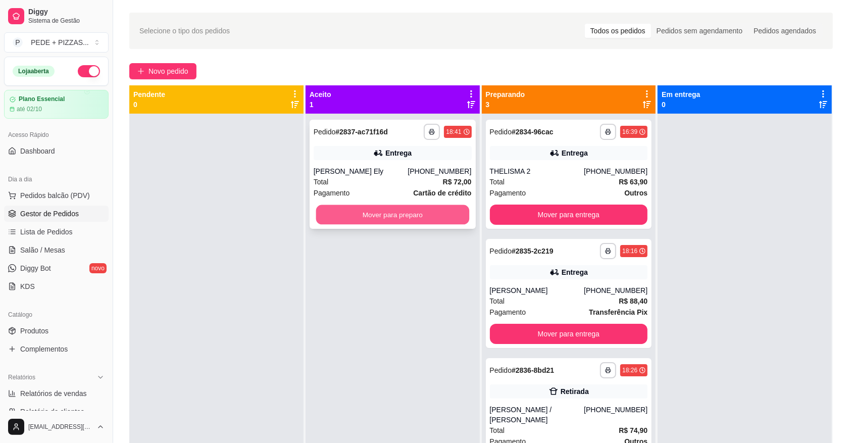
click at [385, 222] on button "Mover para preparo" at bounding box center [392, 215] width 153 height 20
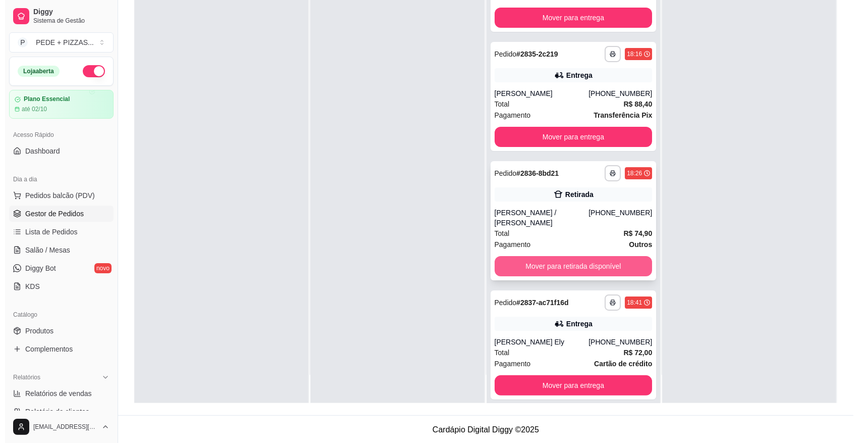
scroll to position [154, 0]
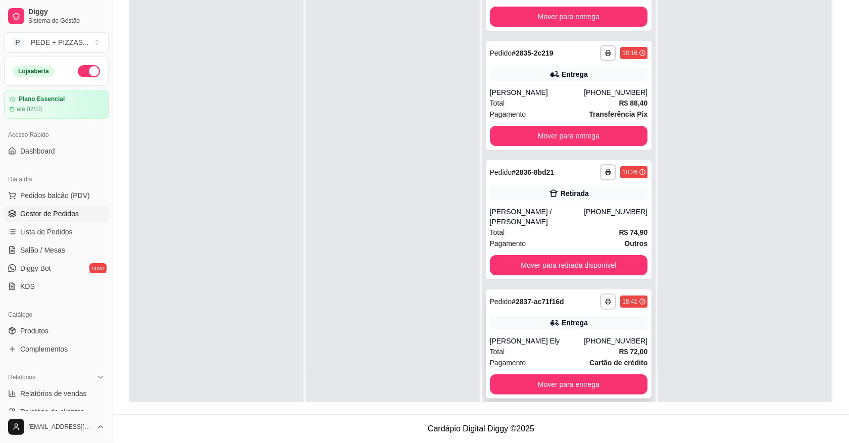
click at [561, 346] on div "Total R$ 72,00" at bounding box center [569, 351] width 158 height 11
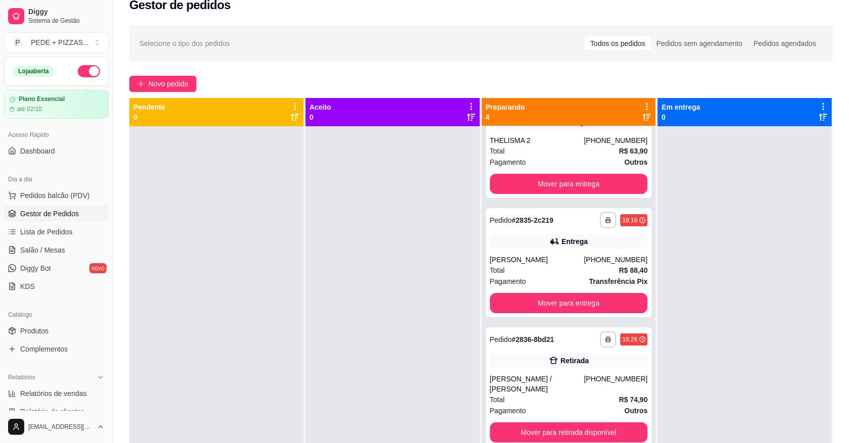
scroll to position [0, 0]
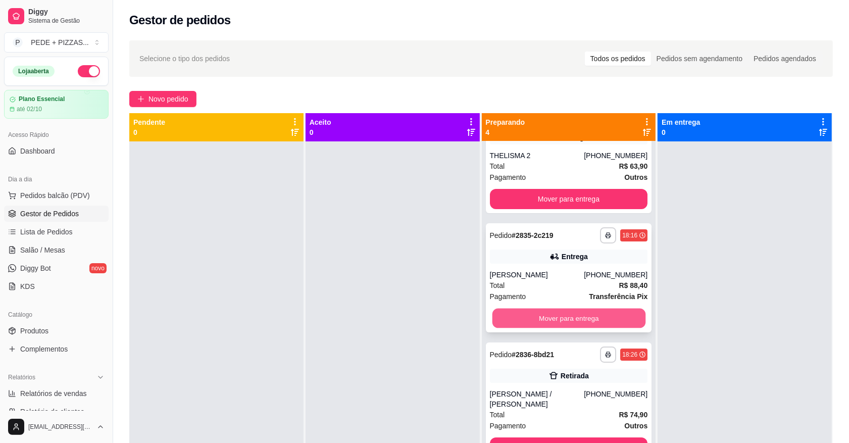
click at [563, 321] on button "Mover para entrega" at bounding box center [568, 318] width 153 height 20
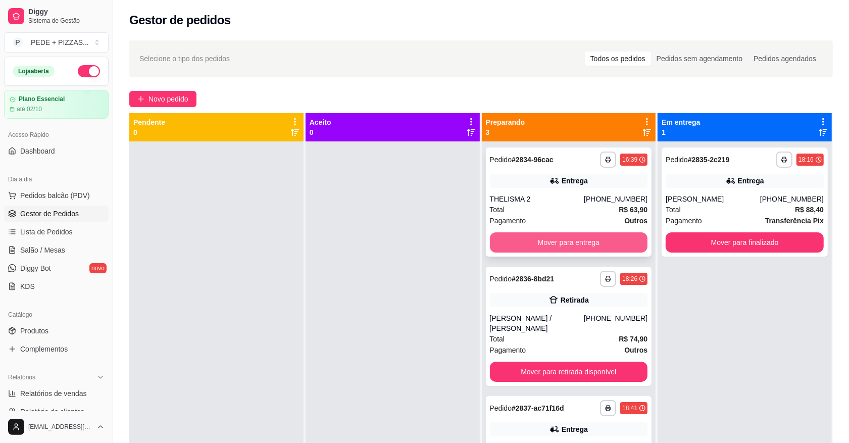
click at [568, 238] on button "Mover para entrega" at bounding box center [569, 242] width 158 height 20
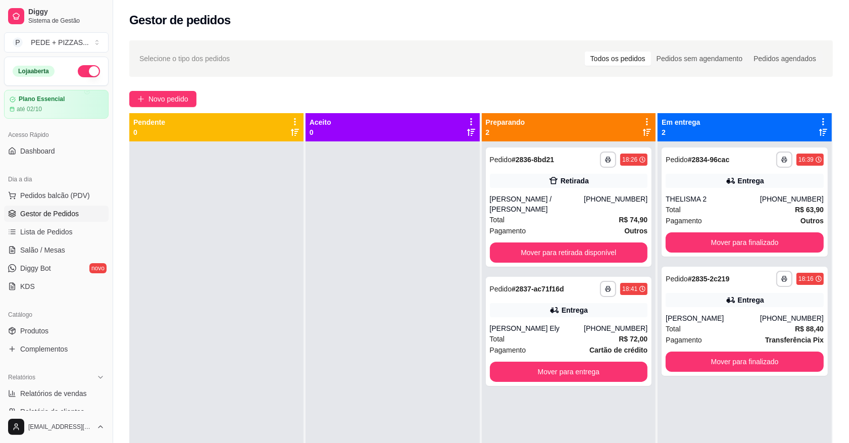
click at [427, 66] on div "Selecione o tipo dos pedidos Todos os pedidos Pedidos sem agendamento Pedidos a…" at bounding box center [480, 58] width 683 height 16
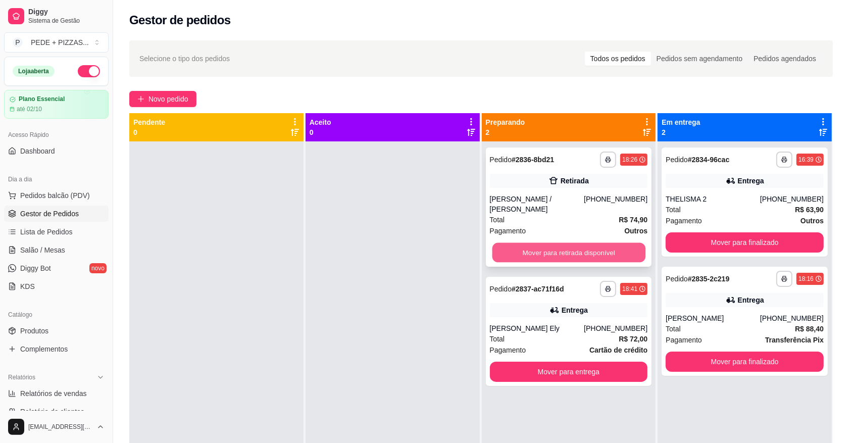
click at [578, 245] on button "Mover para retirada disponível" at bounding box center [568, 253] width 153 height 20
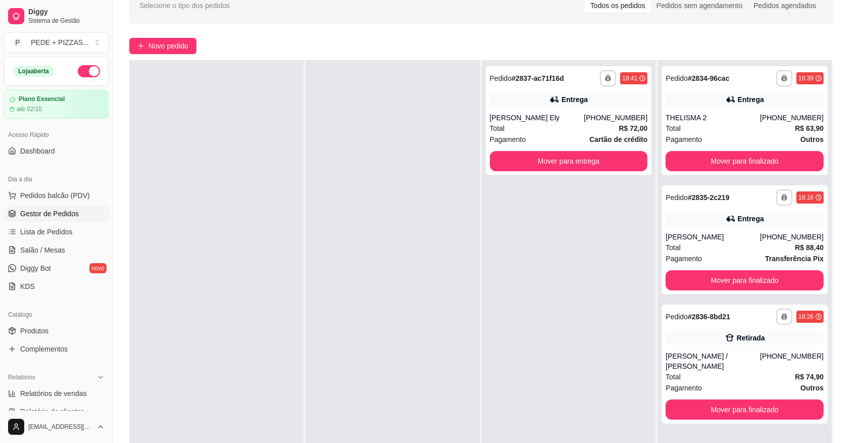
scroll to position [126, 0]
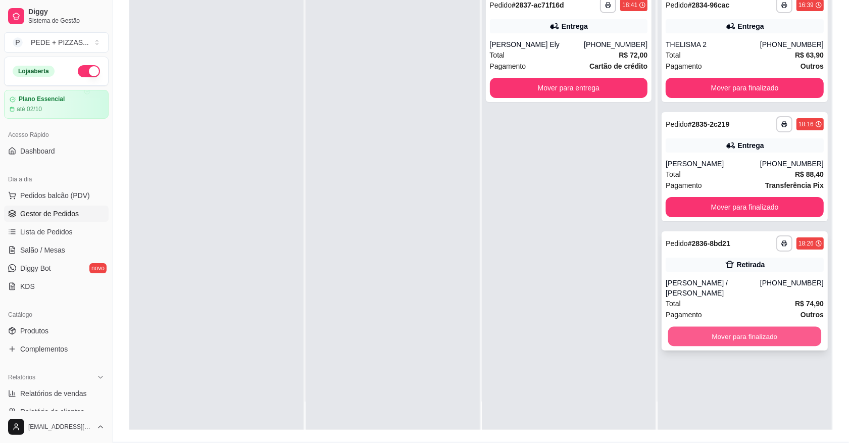
click at [750, 327] on button "Mover para finalizado" at bounding box center [744, 337] width 153 height 20
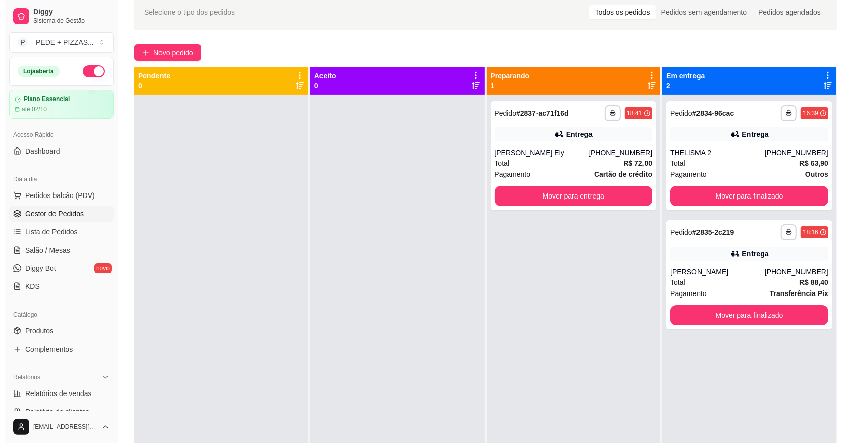
scroll to position [0, 0]
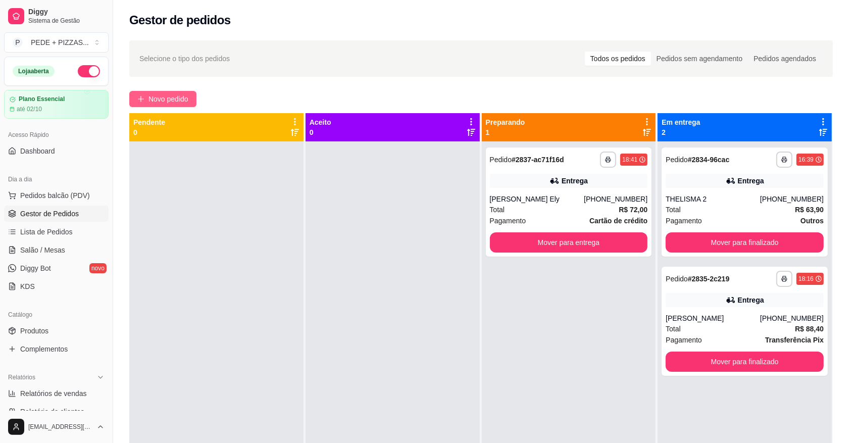
click at [174, 99] on span "Novo pedido" at bounding box center [168, 98] width 40 height 11
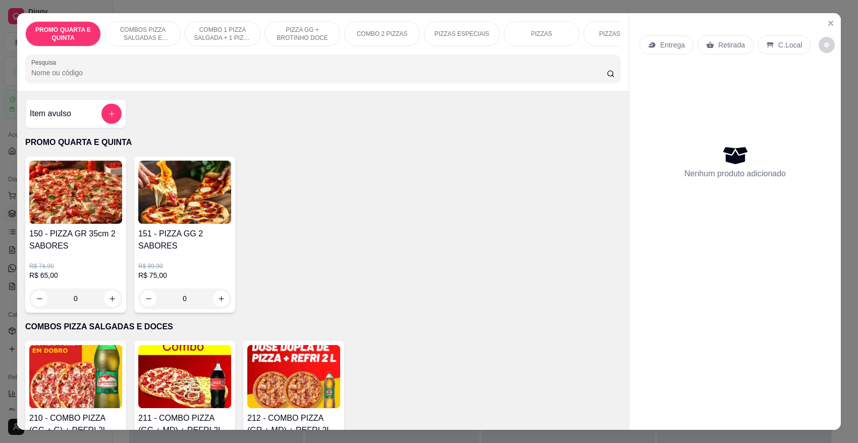
click at [543, 39] on div "PIZZAS" at bounding box center [542, 33] width 76 height 25
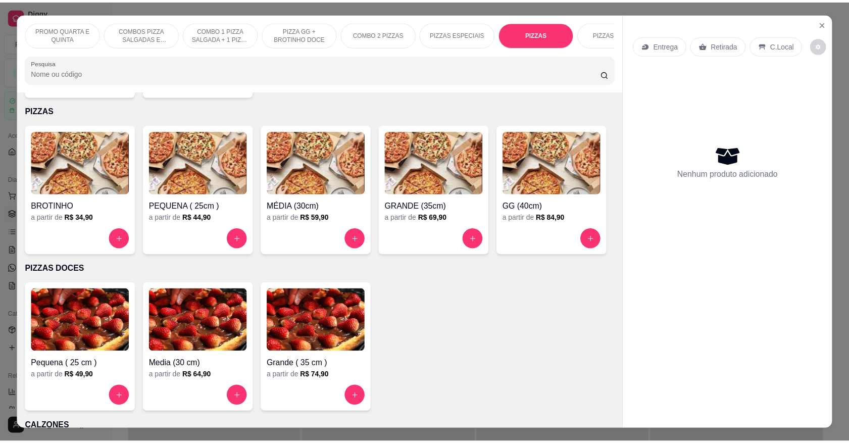
scroll to position [1136, 0]
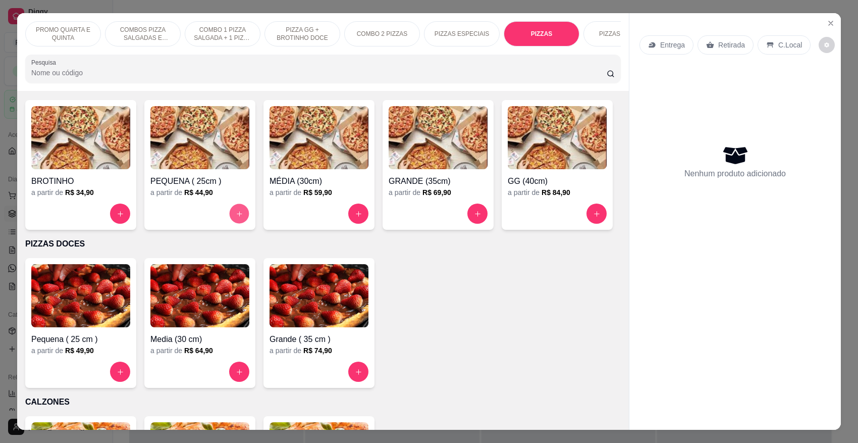
click at [240, 215] on button "increase-product-quantity" at bounding box center [240, 214] width 20 height 20
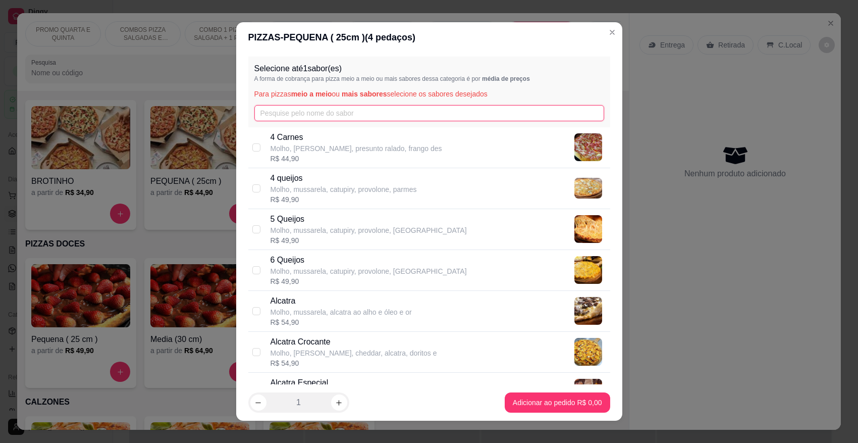
click at [333, 110] on input "text" at bounding box center [429, 113] width 350 height 16
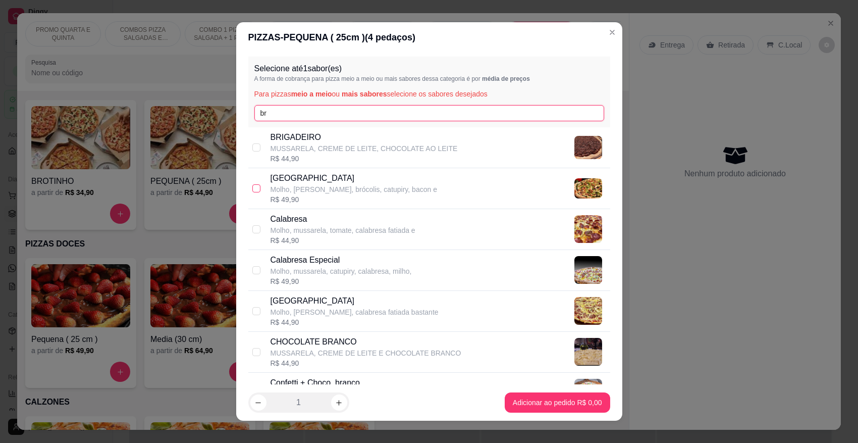
type input "br"
click at [255, 188] on input "checkbox" at bounding box center [256, 188] width 8 height 8
checkbox input "true"
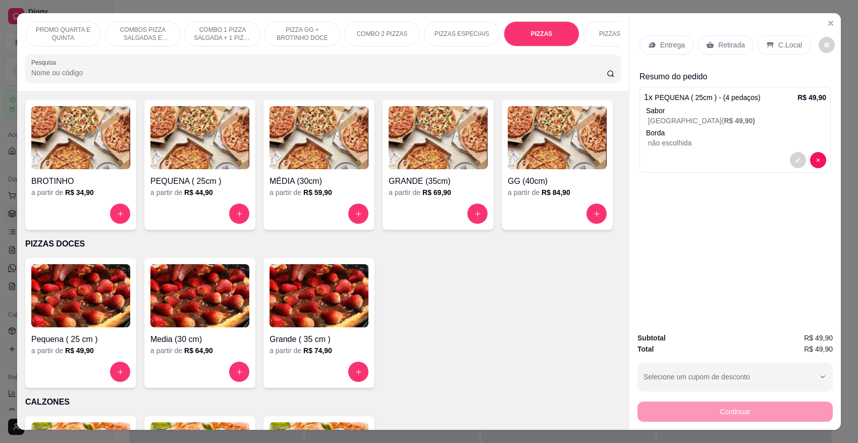
click at [718, 44] on p "Retirada" at bounding box center [731, 45] width 27 height 10
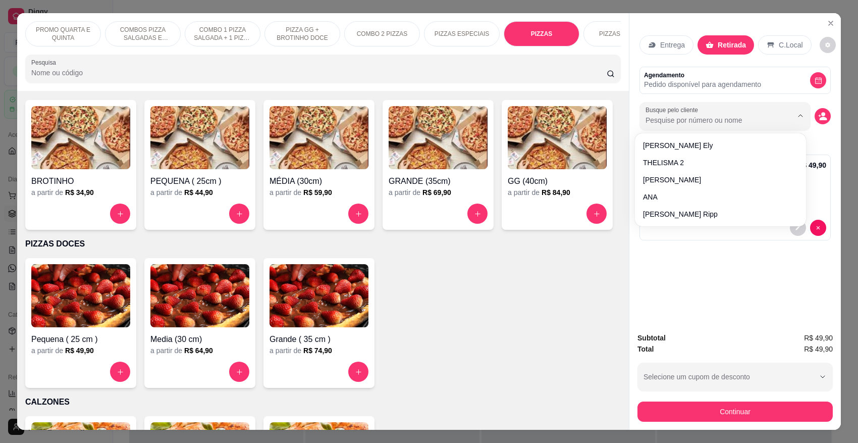
click at [741, 118] on input "Busque pelo cliente" at bounding box center [711, 120] width 131 height 10
type input "9878"
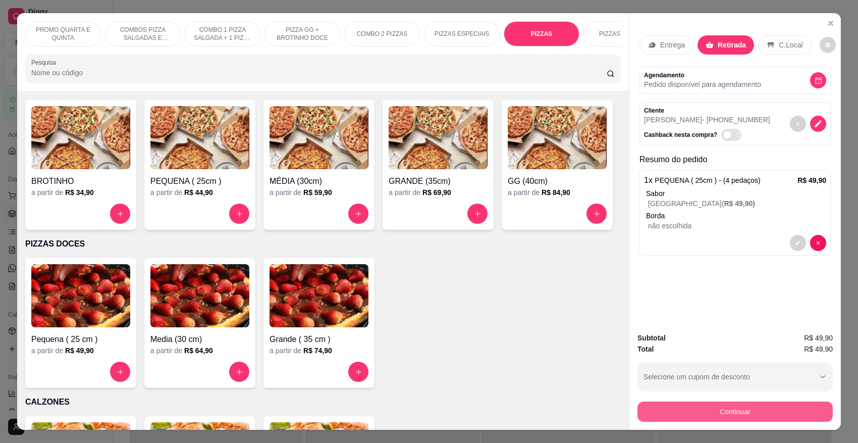
click at [740, 414] on button "Continuar" at bounding box center [735, 411] width 195 height 20
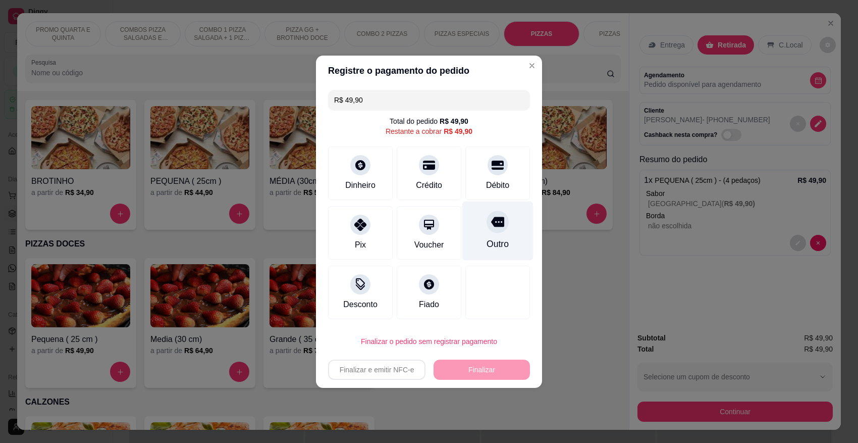
drag, startPoint x: 495, startPoint y: 233, endPoint x: 496, endPoint y: 240, distance: 7.1
click at [495, 232] on div "Outro" at bounding box center [497, 230] width 71 height 59
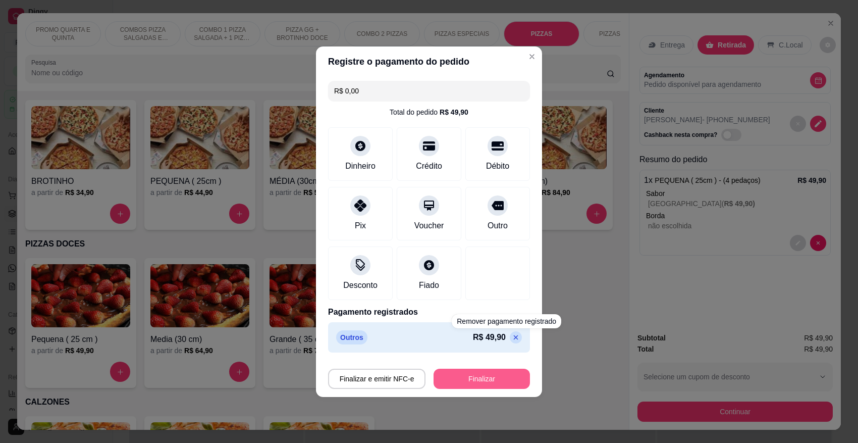
click at [488, 374] on button "Finalizar" at bounding box center [482, 379] width 96 height 20
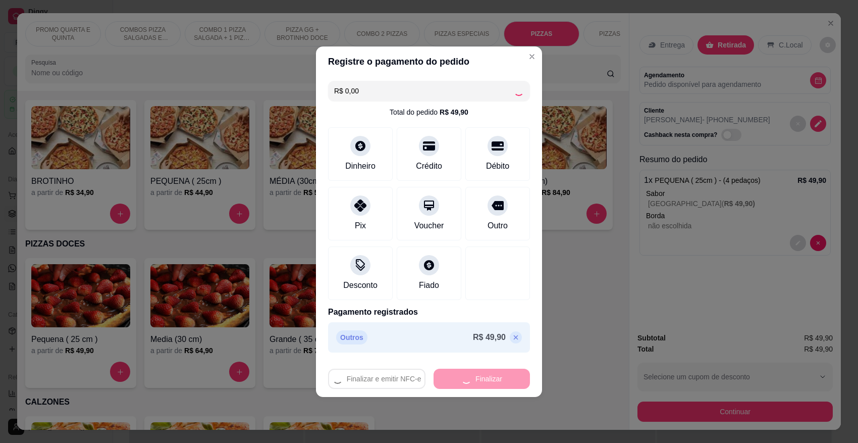
type input "-R$ 49,90"
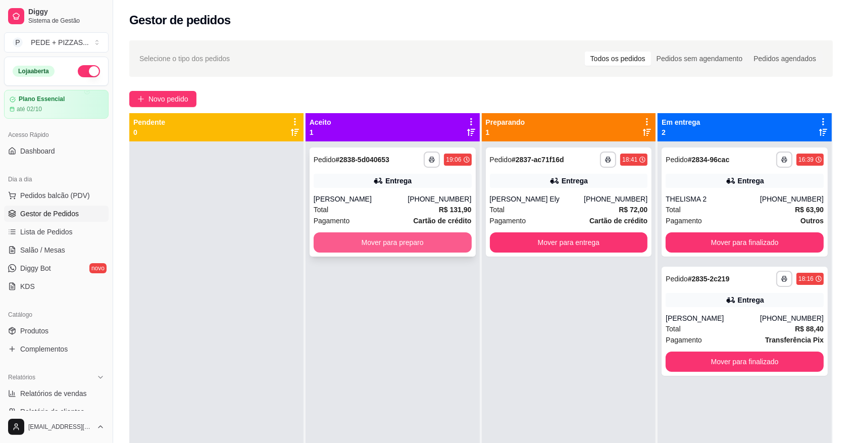
click at [427, 238] on button "Mover para preparo" at bounding box center [393, 242] width 158 height 20
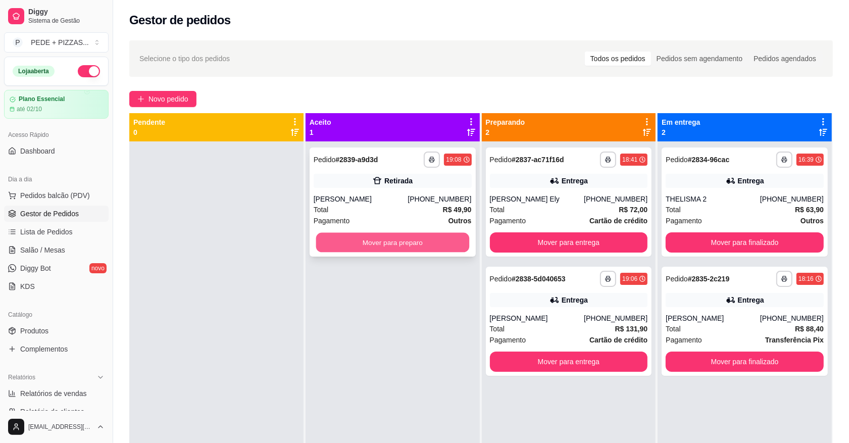
click at [415, 236] on button "Mover para preparo" at bounding box center [392, 243] width 153 height 20
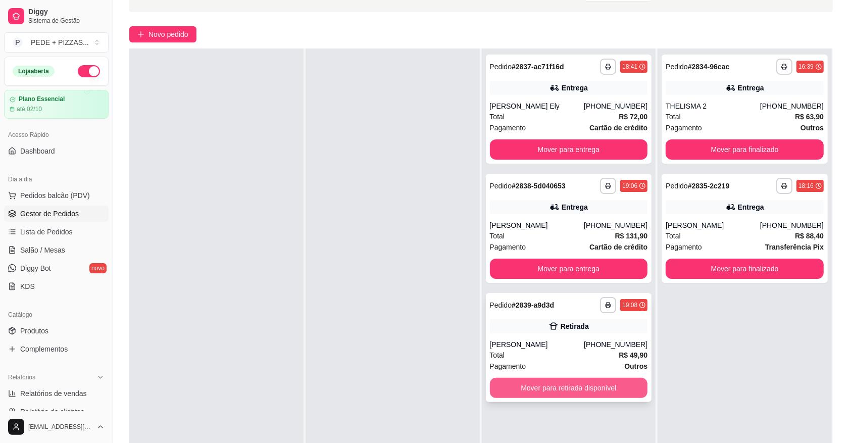
scroll to position [126, 0]
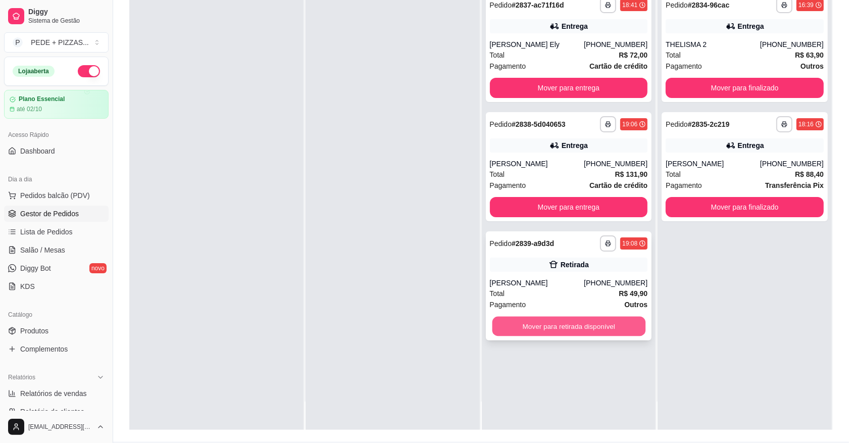
click at [573, 321] on button "Mover para retirada disponível" at bounding box center [568, 327] width 153 height 20
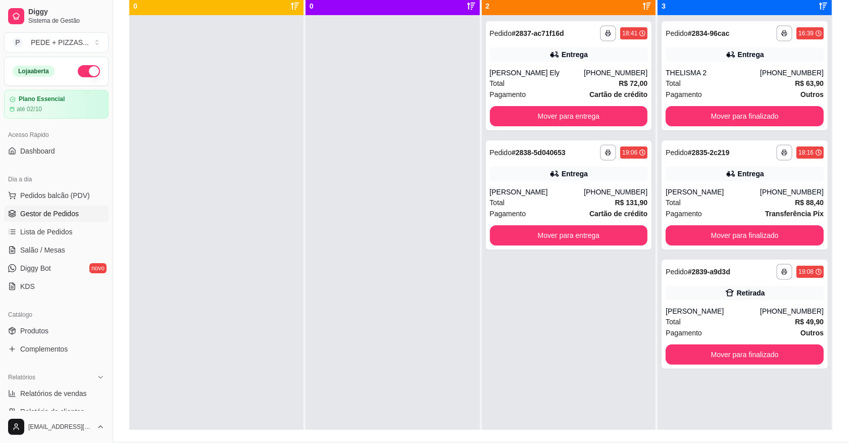
scroll to position [63, 0]
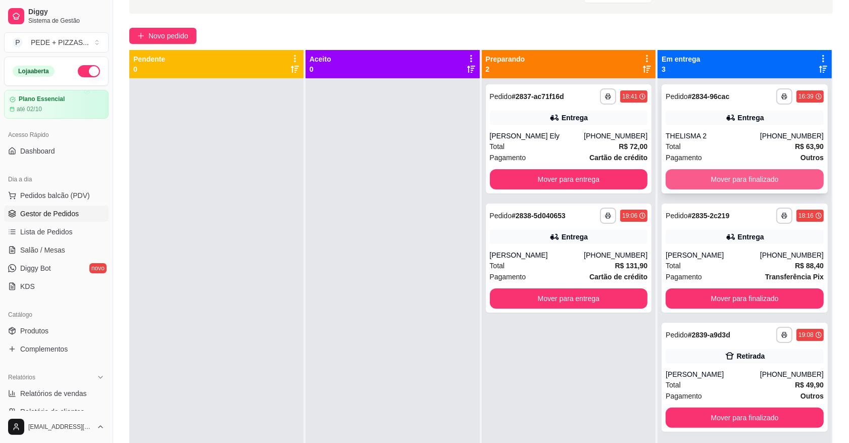
click at [743, 173] on button "Mover para finalizado" at bounding box center [744, 179] width 158 height 20
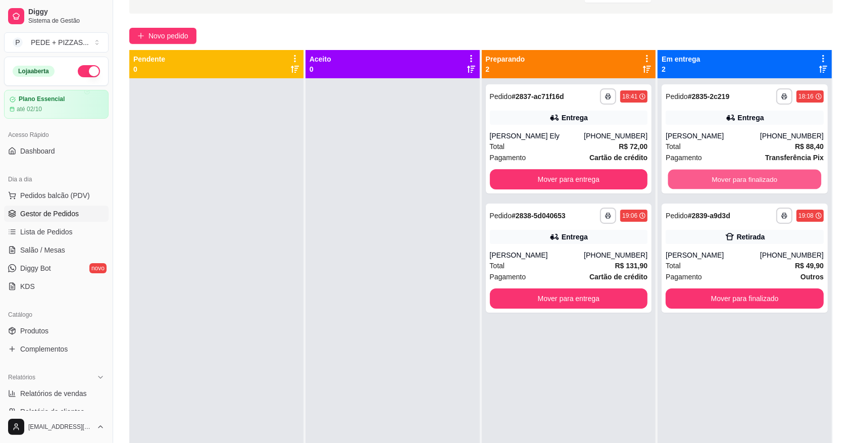
click at [743, 173] on button "Mover para finalizado" at bounding box center [744, 180] width 153 height 20
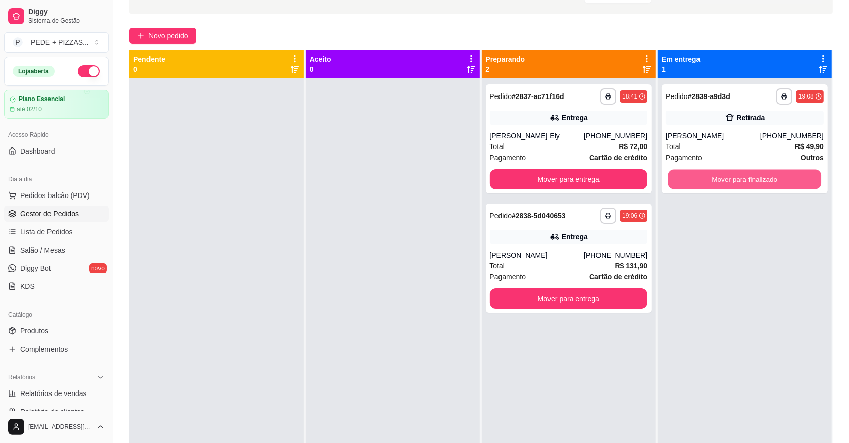
click at [743, 173] on button "Mover para finalizado" at bounding box center [744, 180] width 153 height 20
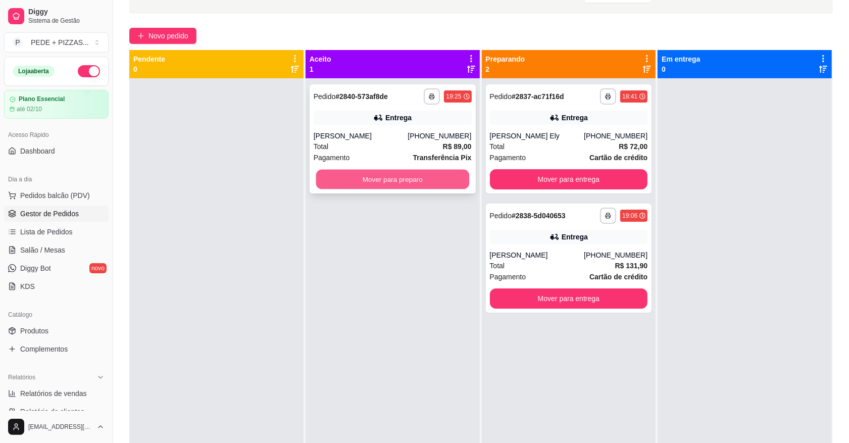
click at [422, 183] on button "Mover para preparo" at bounding box center [392, 180] width 153 height 20
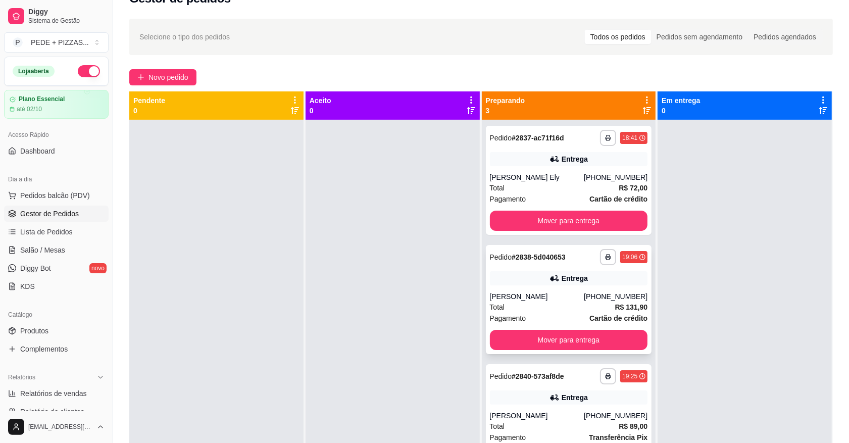
scroll to position [0, 0]
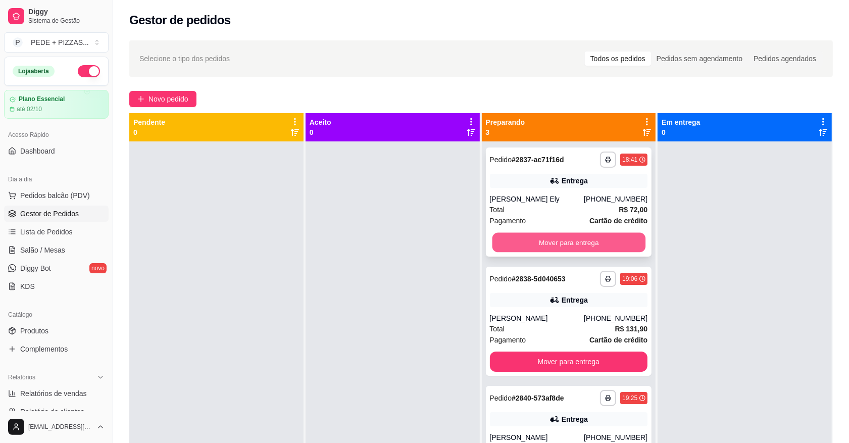
click at [582, 241] on button "Mover para entrega" at bounding box center [568, 243] width 153 height 20
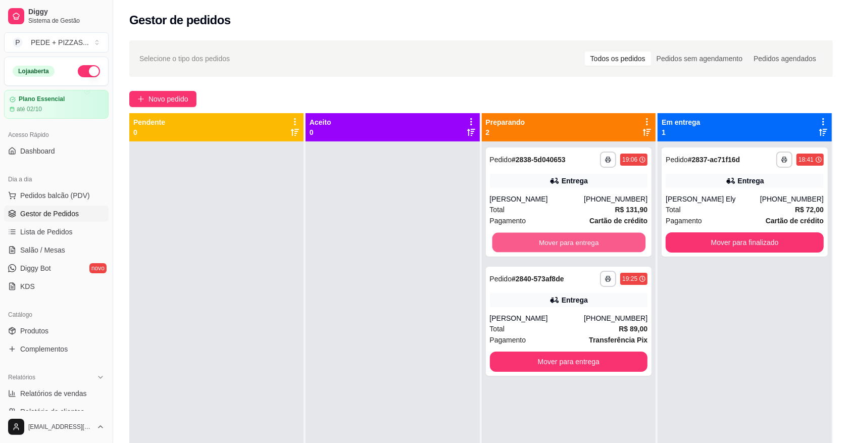
click at [582, 241] on button "Mover para entrega" at bounding box center [568, 243] width 153 height 20
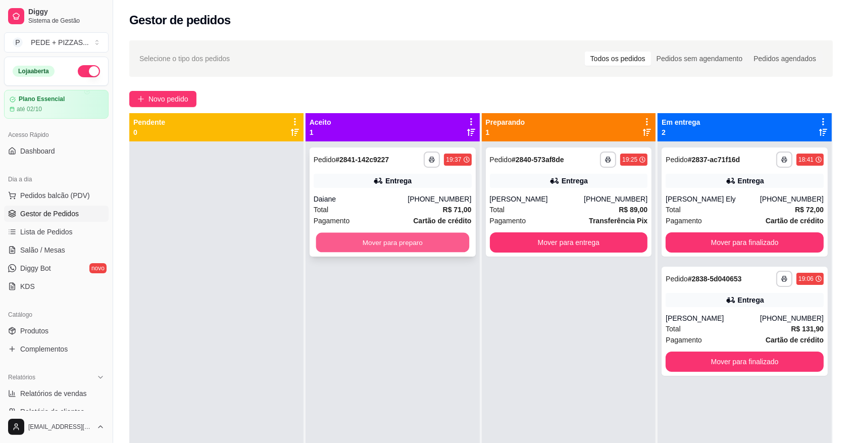
click at [390, 240] on button "Mover para preparo" at bounding box center [392, 243] width 153 height 20
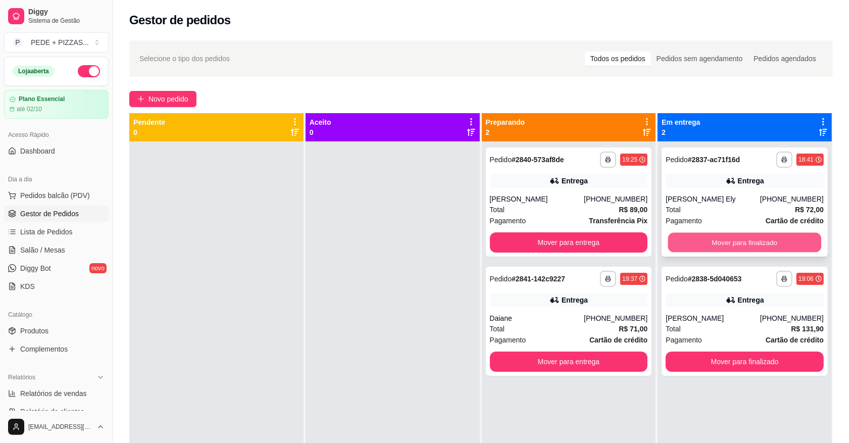
click at [730, 242] on button "Mover para finalizado" at bounding box center [744, 243] width 153 height 20
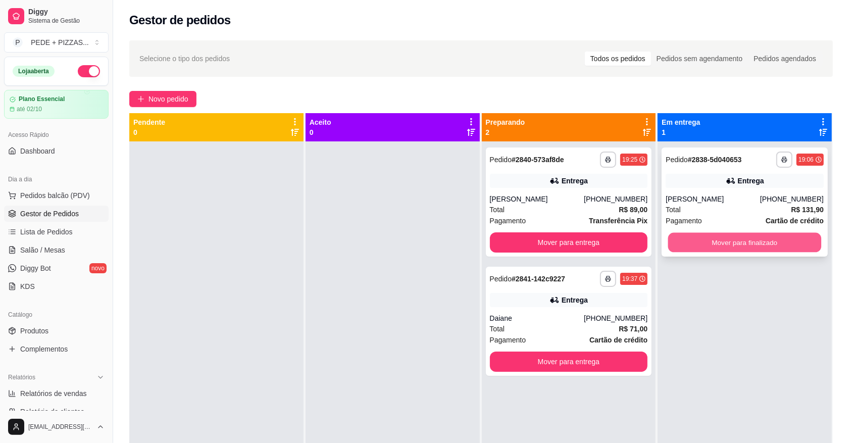
click at [731, 241] on button "Mover para finalizado" at bounding box center [744, 243] width 153 height 20
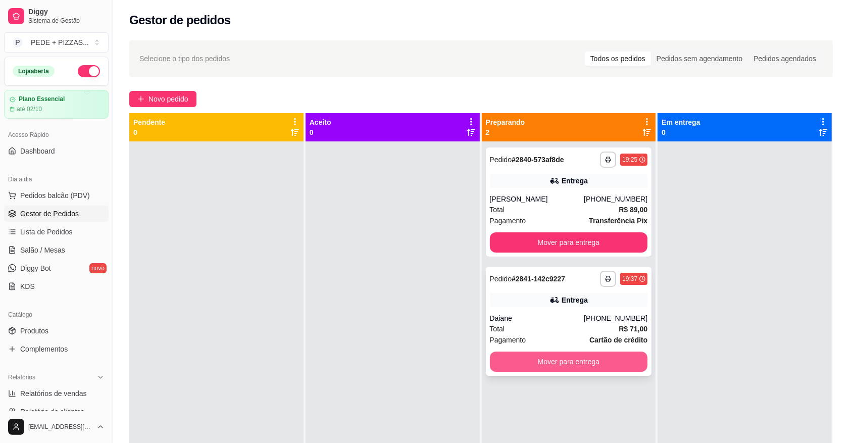
click at [547, 363] on button "Mover para entrega" at bounding box center [569, 361] width 158 height 20
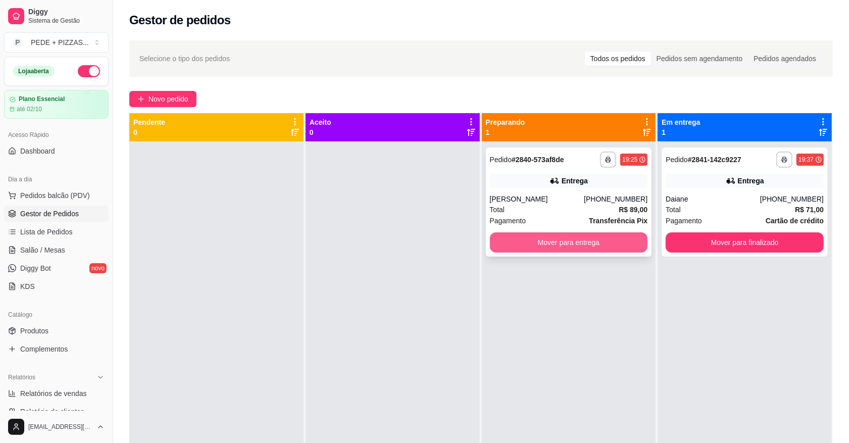
click at [568, 238] on button "Mover para entrega" at bounding box center [569, 242] width 158 height 20
